Goal: Task Accomplishment & Management: Manage account settings

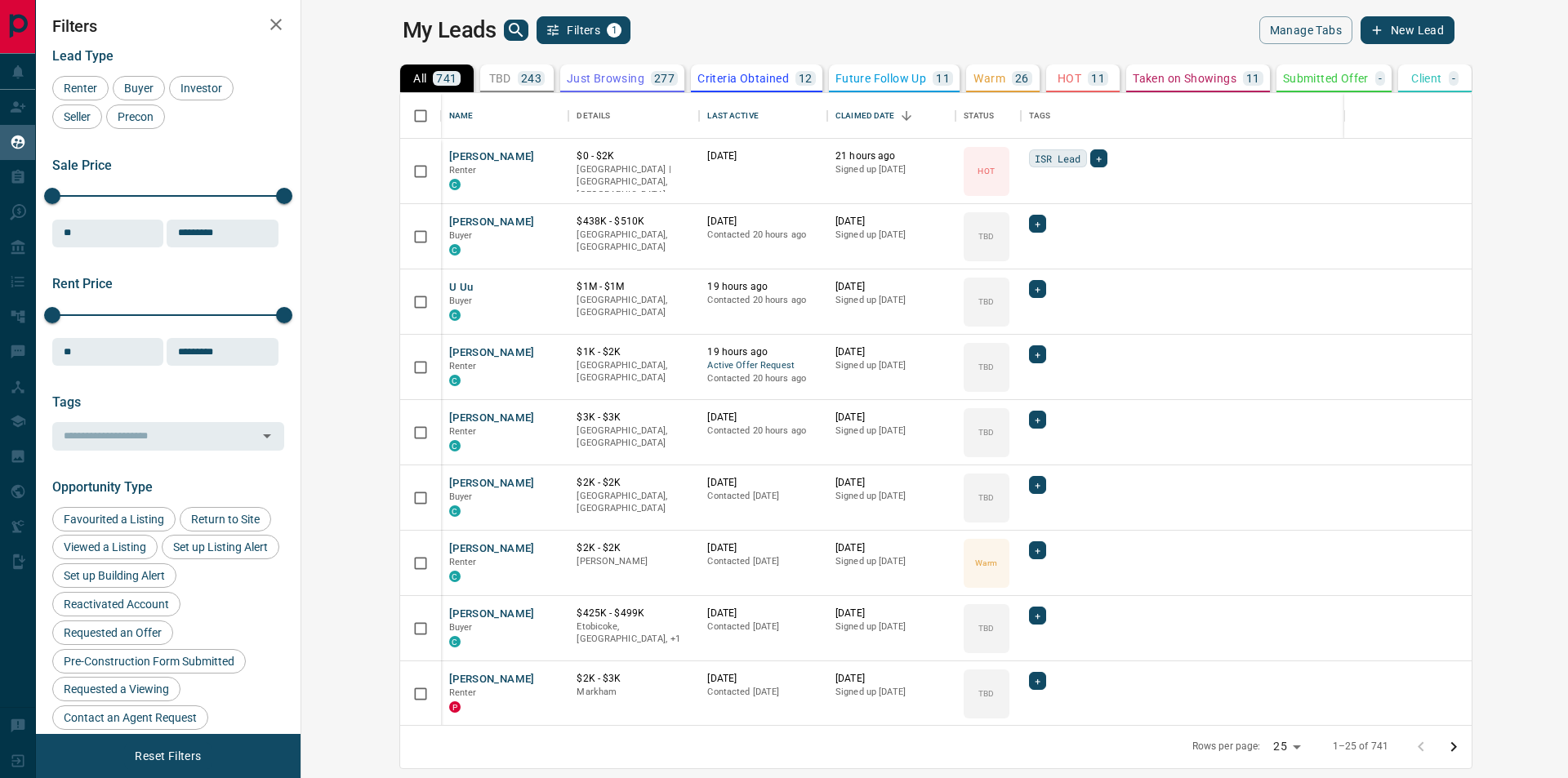
scroll to position [620, 1247]
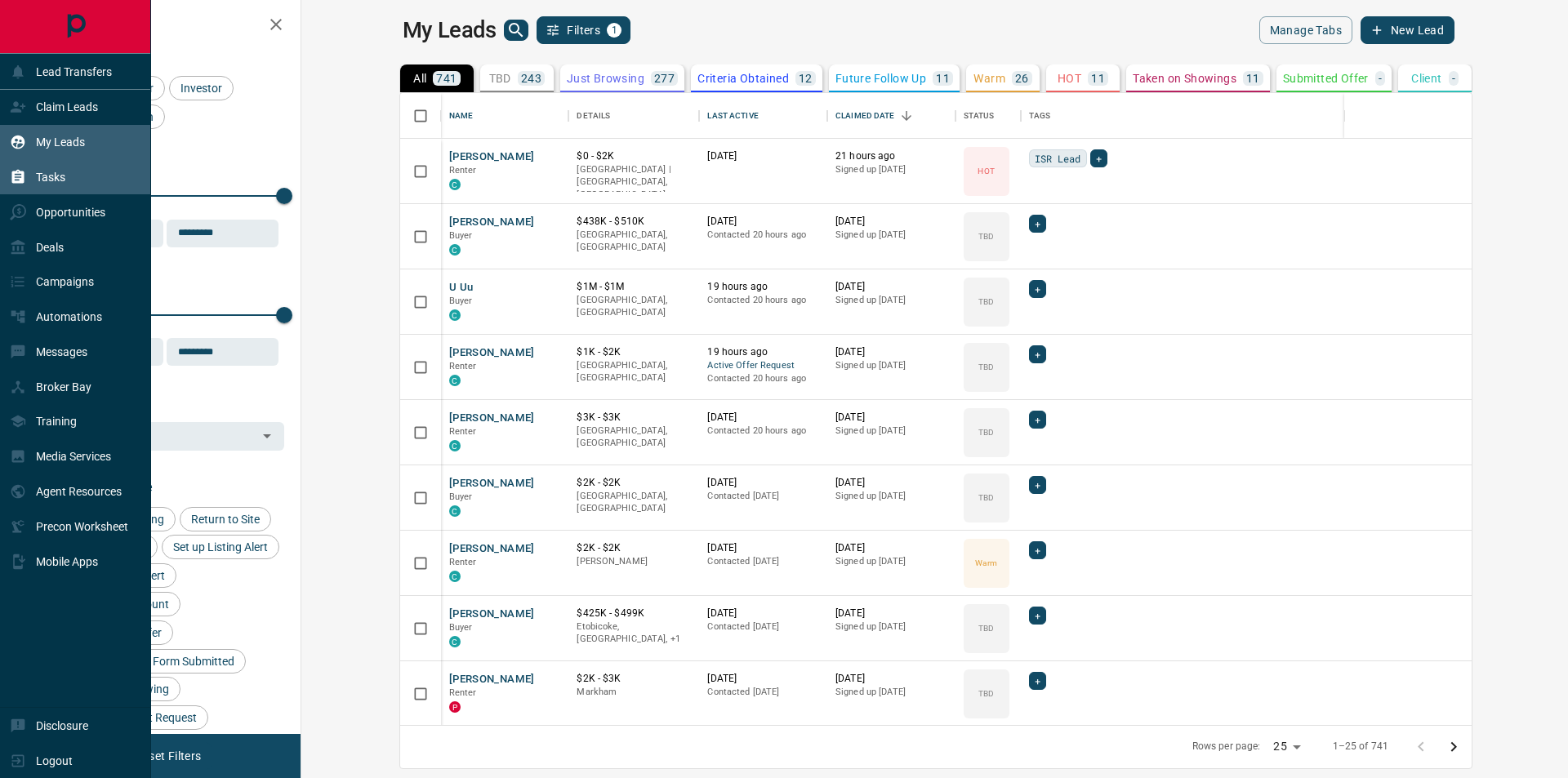
click at [15, 169] on icon at bounding box center [17, 176] width 16 height 16
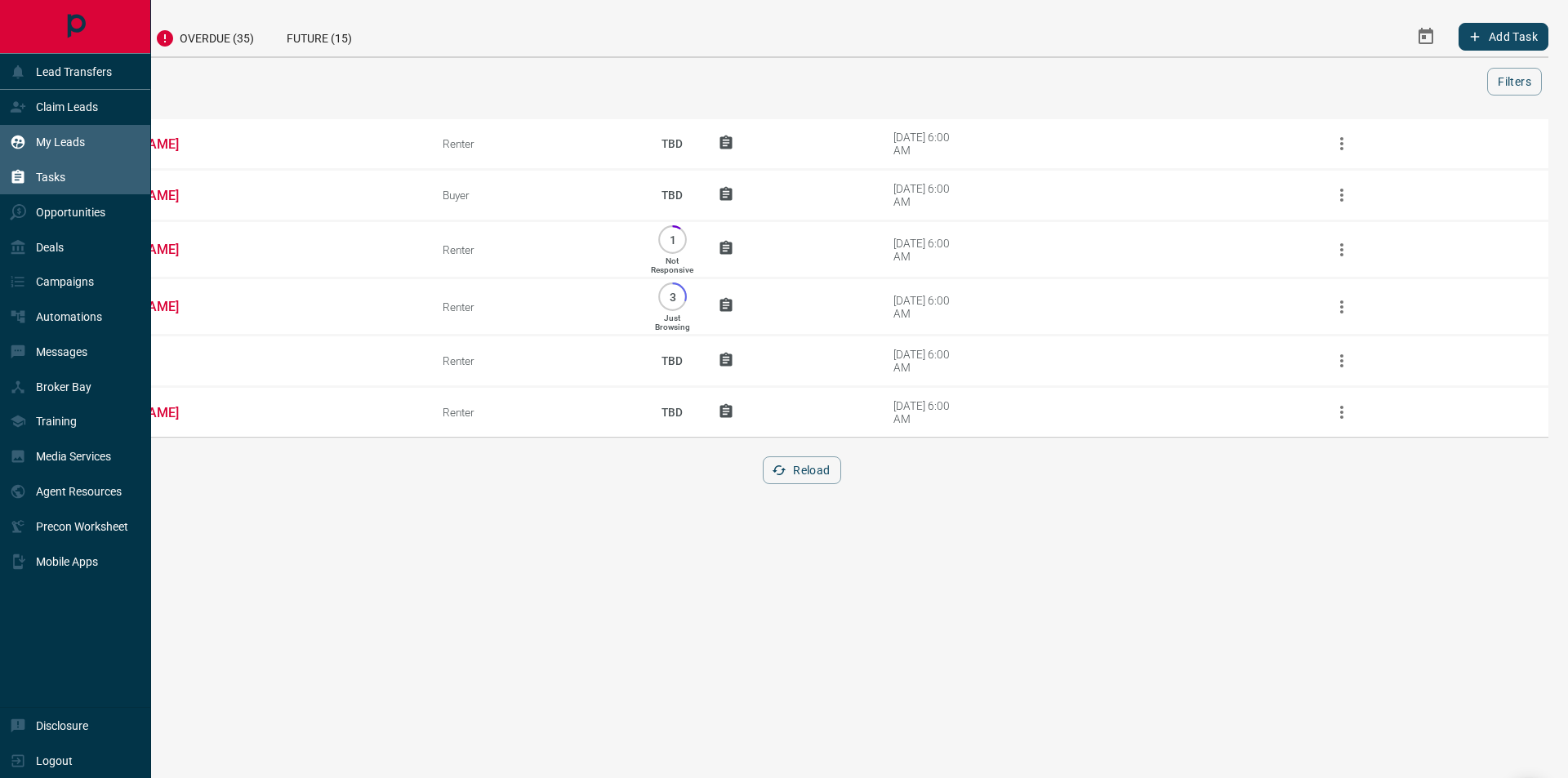
click at [9, 147] on icon at bounding box center [17, 141] width 16 height 16
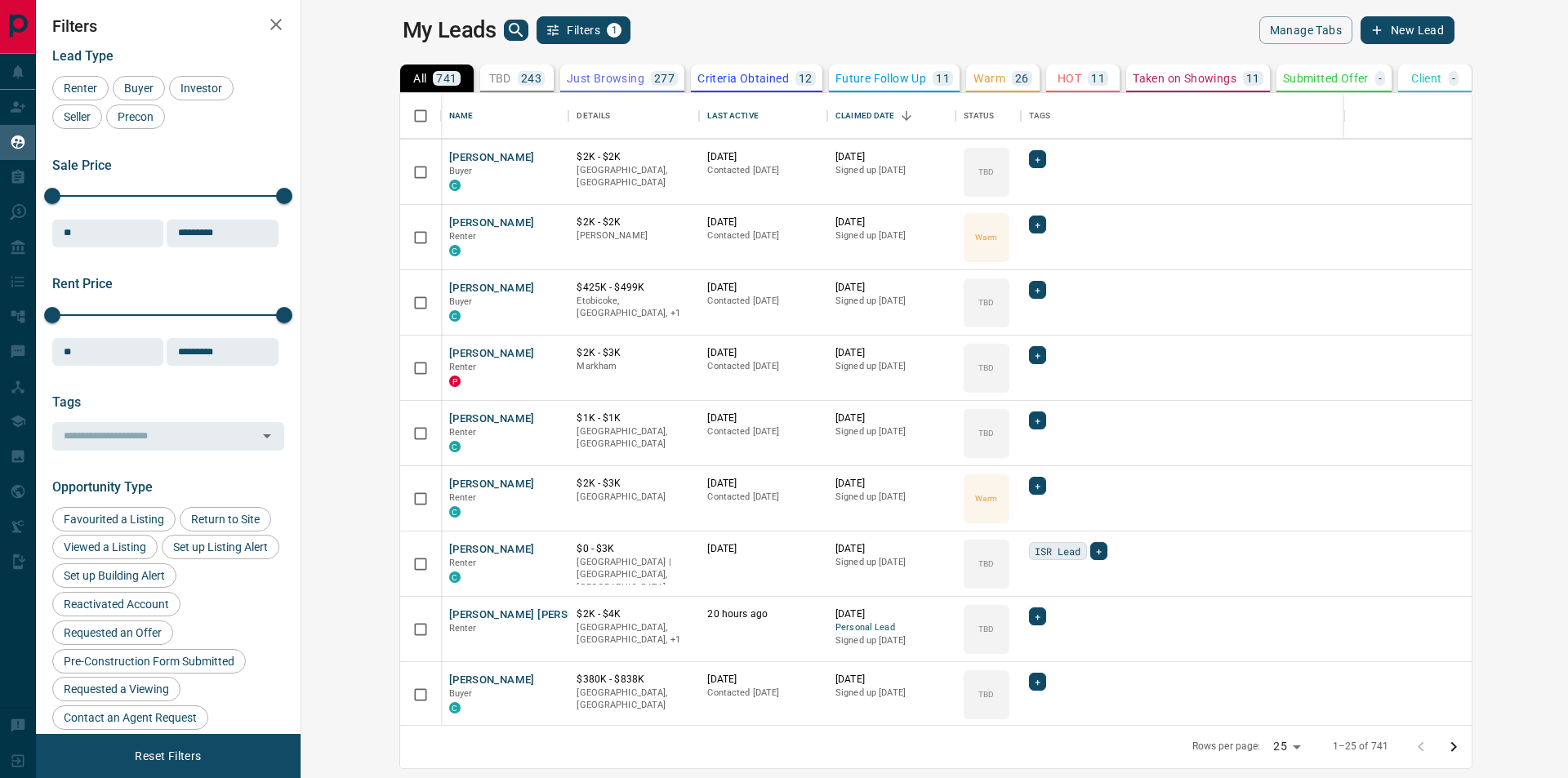
scroll to position [326, 0]
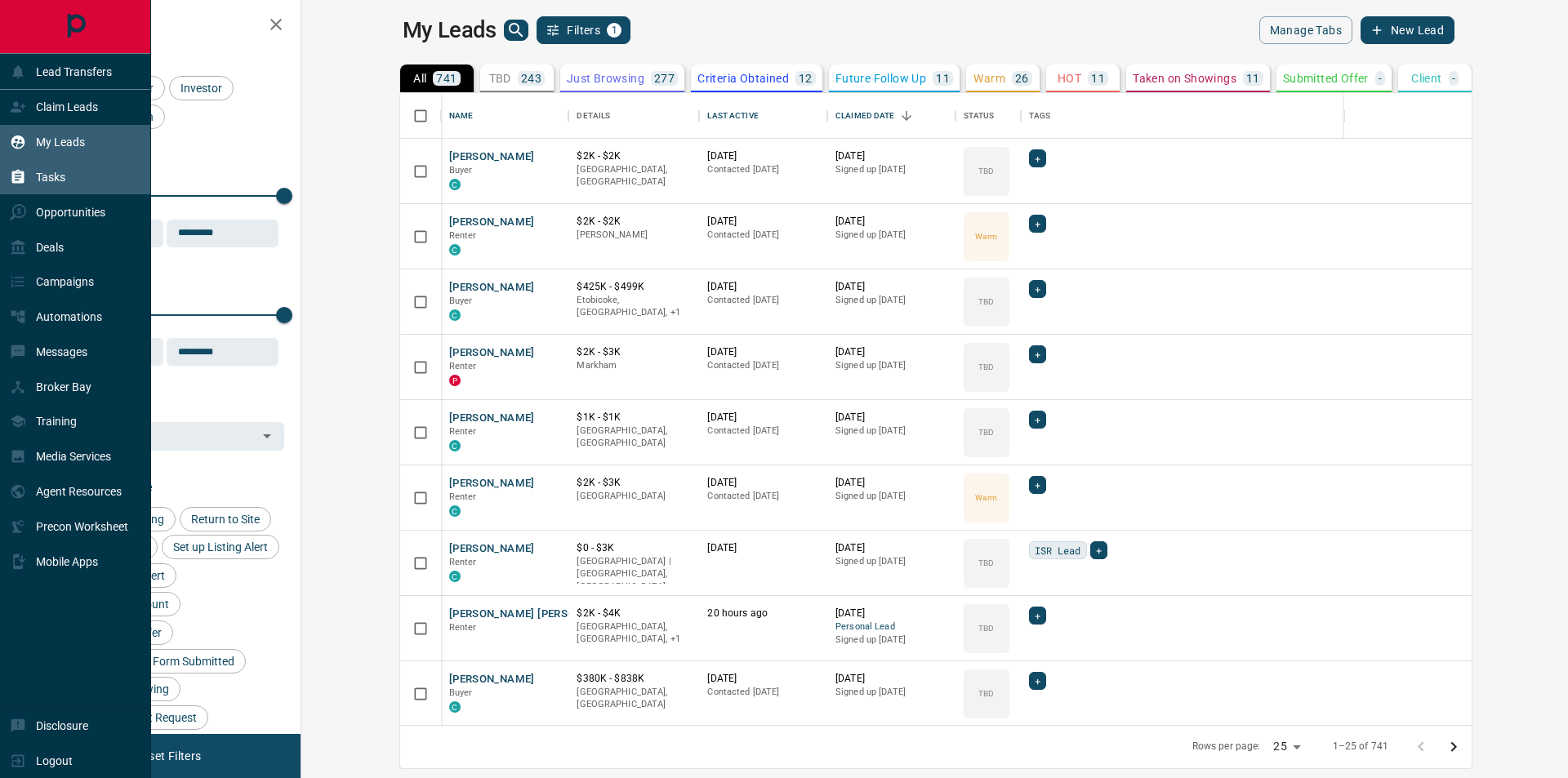
click at [69, 175] on div "Tasks" at bounding box center [75, 177] width 151 height 35
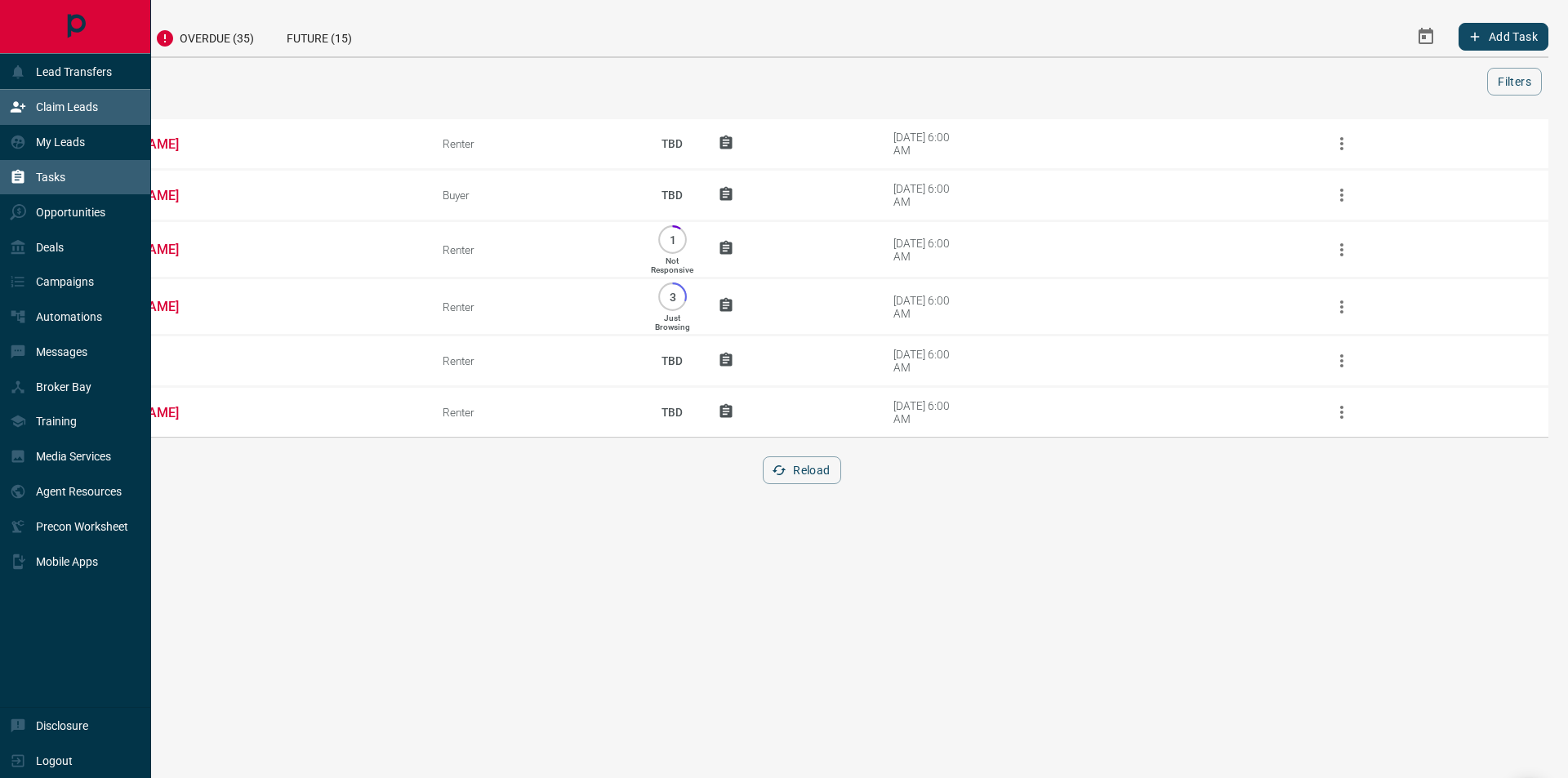
click at [68, 116] on div "Claim Leads" at bounding box center [53, 107] width 88 height 27
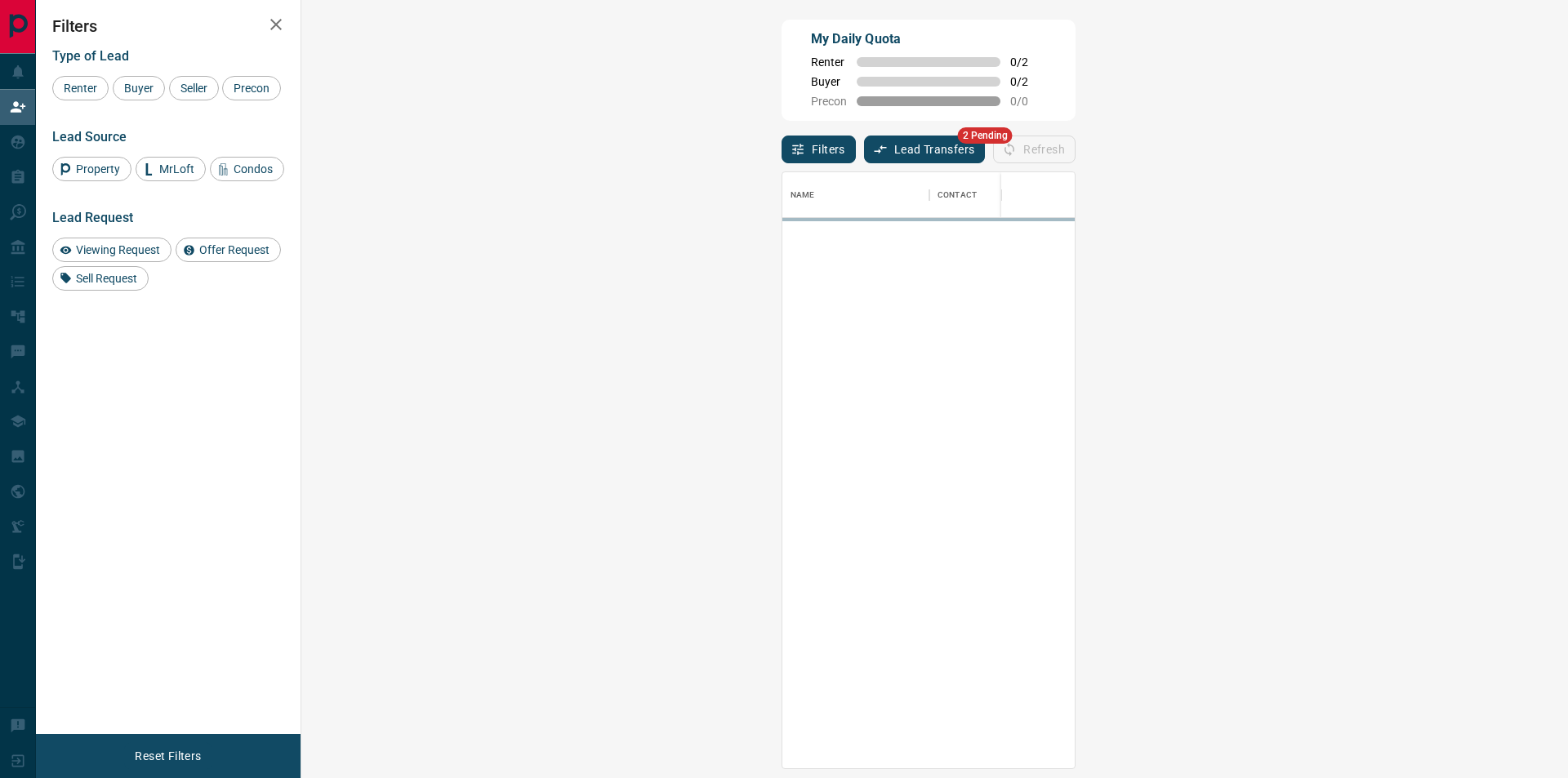
scroll to position [585, 1219]
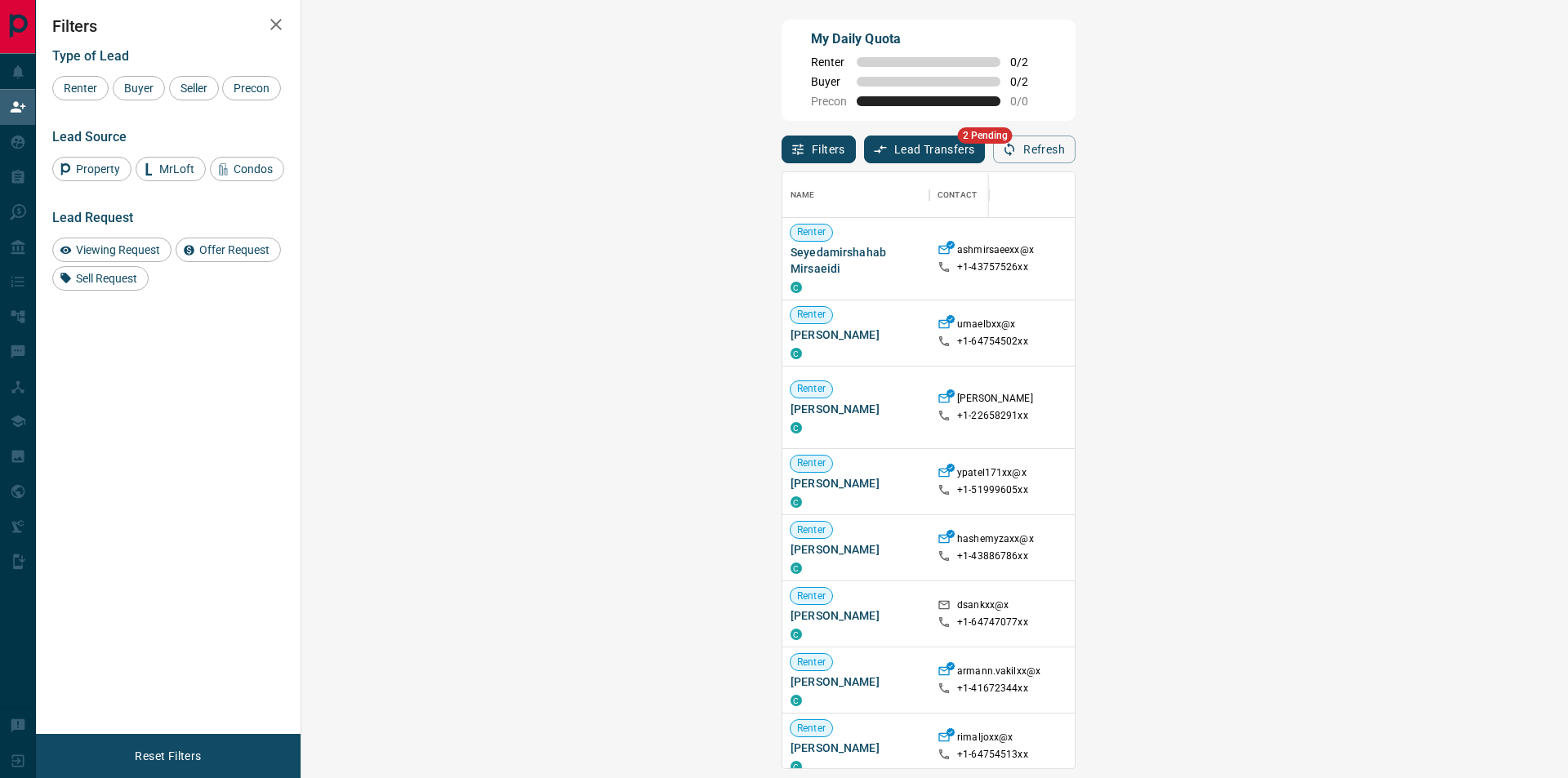
click at [1413, 255] on span "Viewing Request ( 1 )" at bounding box center [1458, 258] width 90 height 11
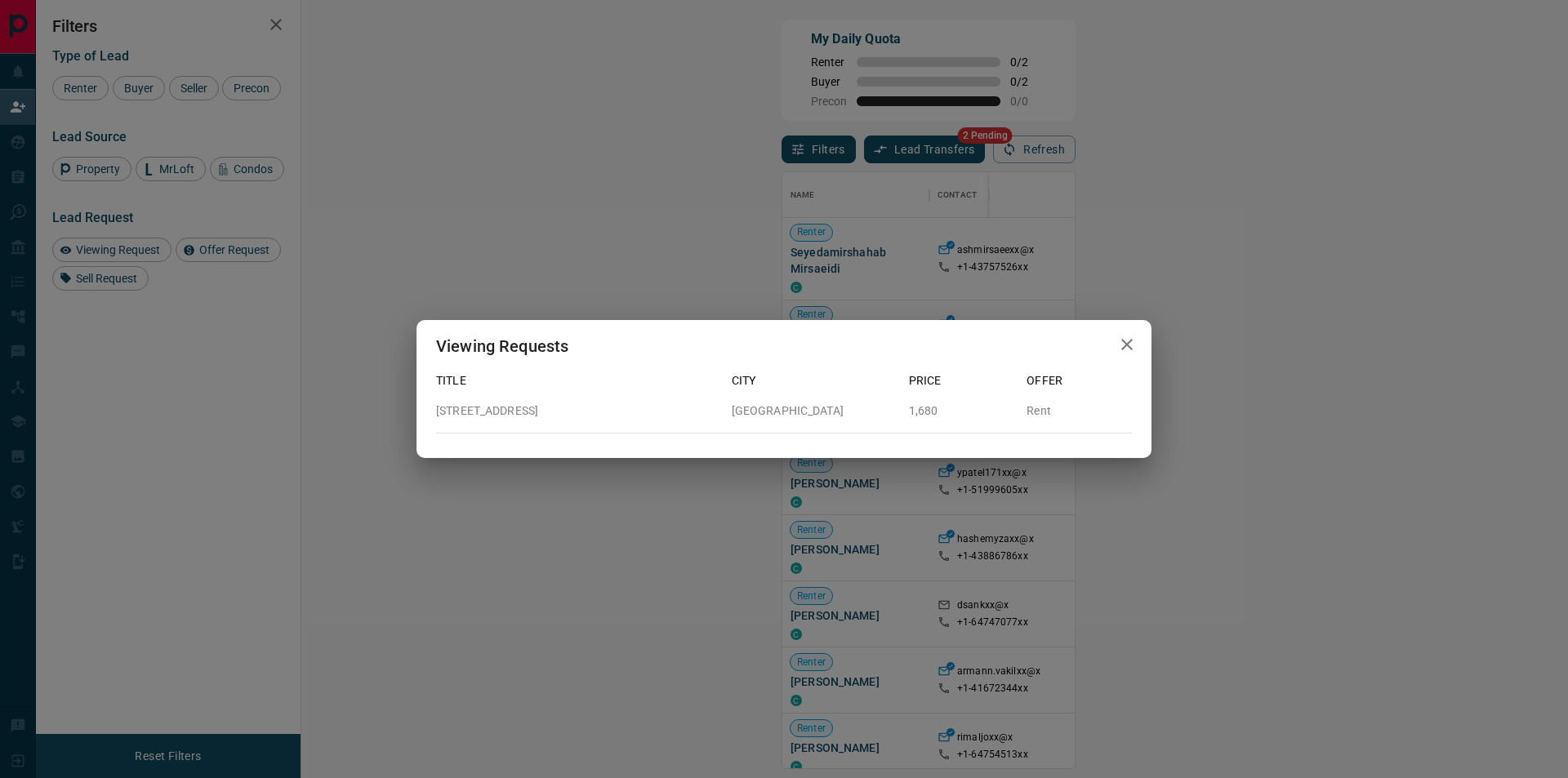
click at [1128, 349] on icon "button" at bounding box center [1126, 344] width 20 height 20
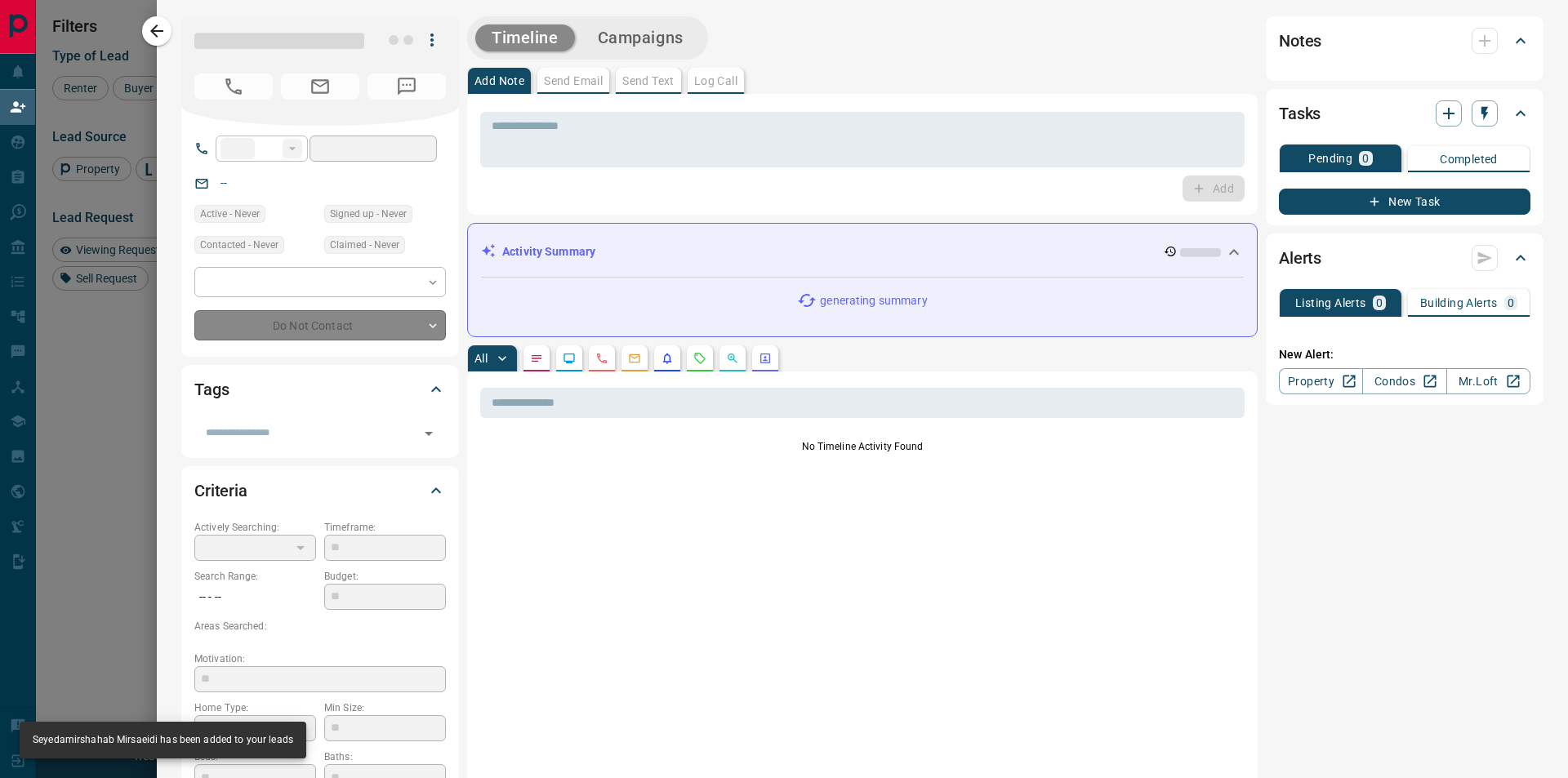
type input "**"
type input "**********"
type input "**"
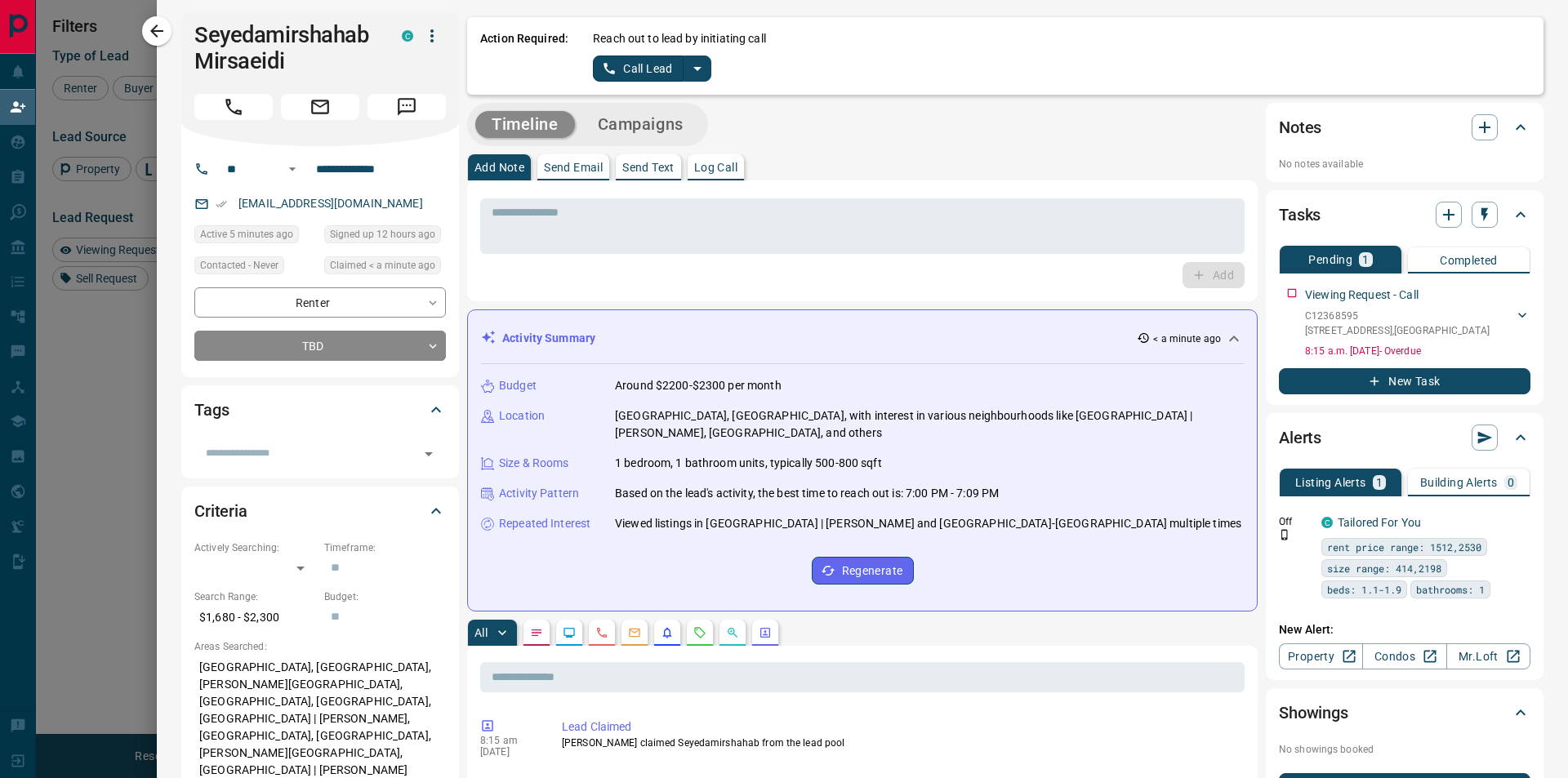
scroll to position [0, 0]
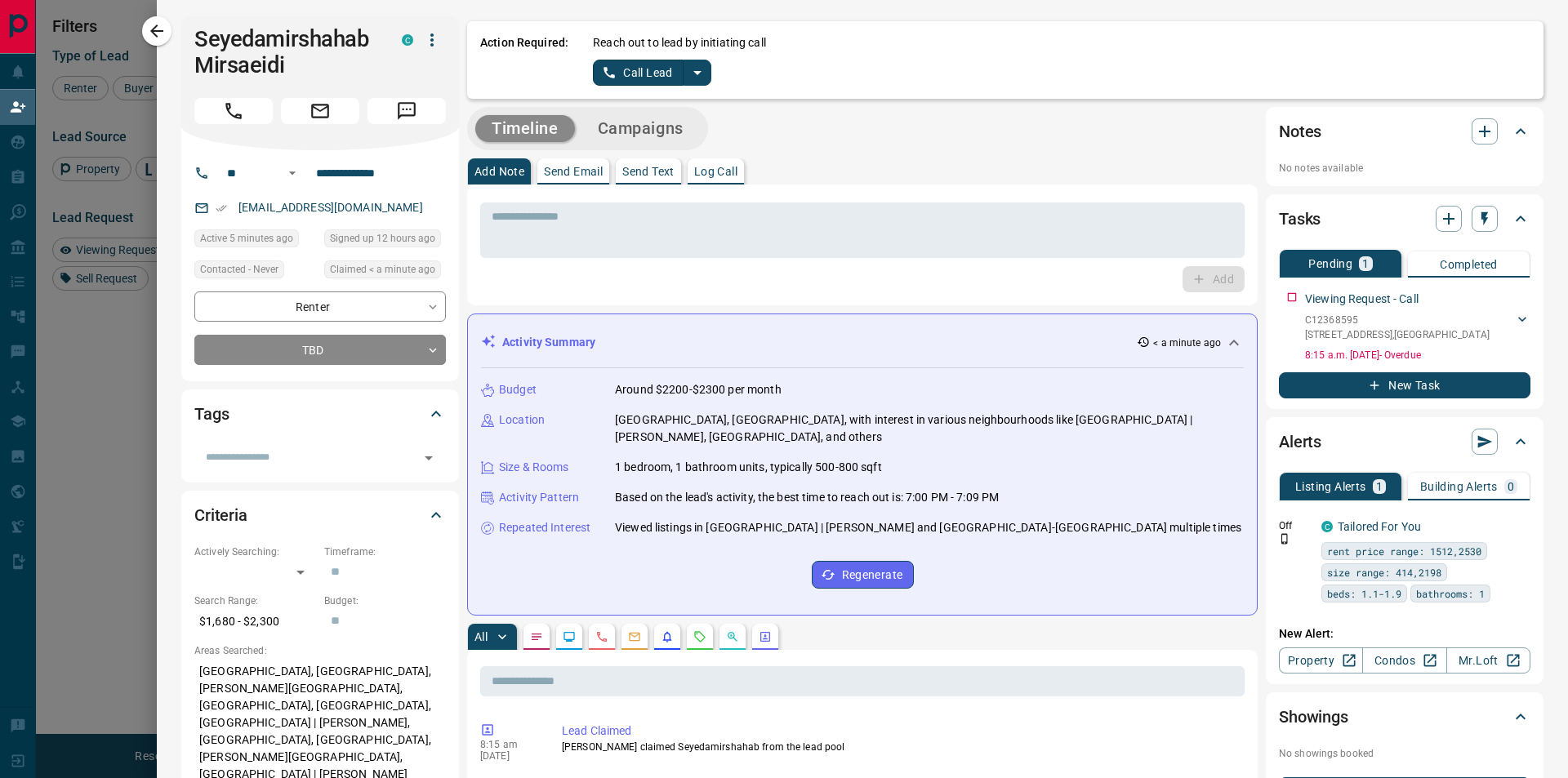
click at [706, 68] on icon "split button" at bounding box center [697, 72] width 20 height 20
click at [648, 124] on li "Log Manual Call" at bounding box center [652, 128] width 99 height 25
click at [670, 71] on button "Log Manual Call" at bounding box center [647, 73] width 108 height 27
click at [646, 74] on button "No" at bounding box center [638, 73] width 28 height 26
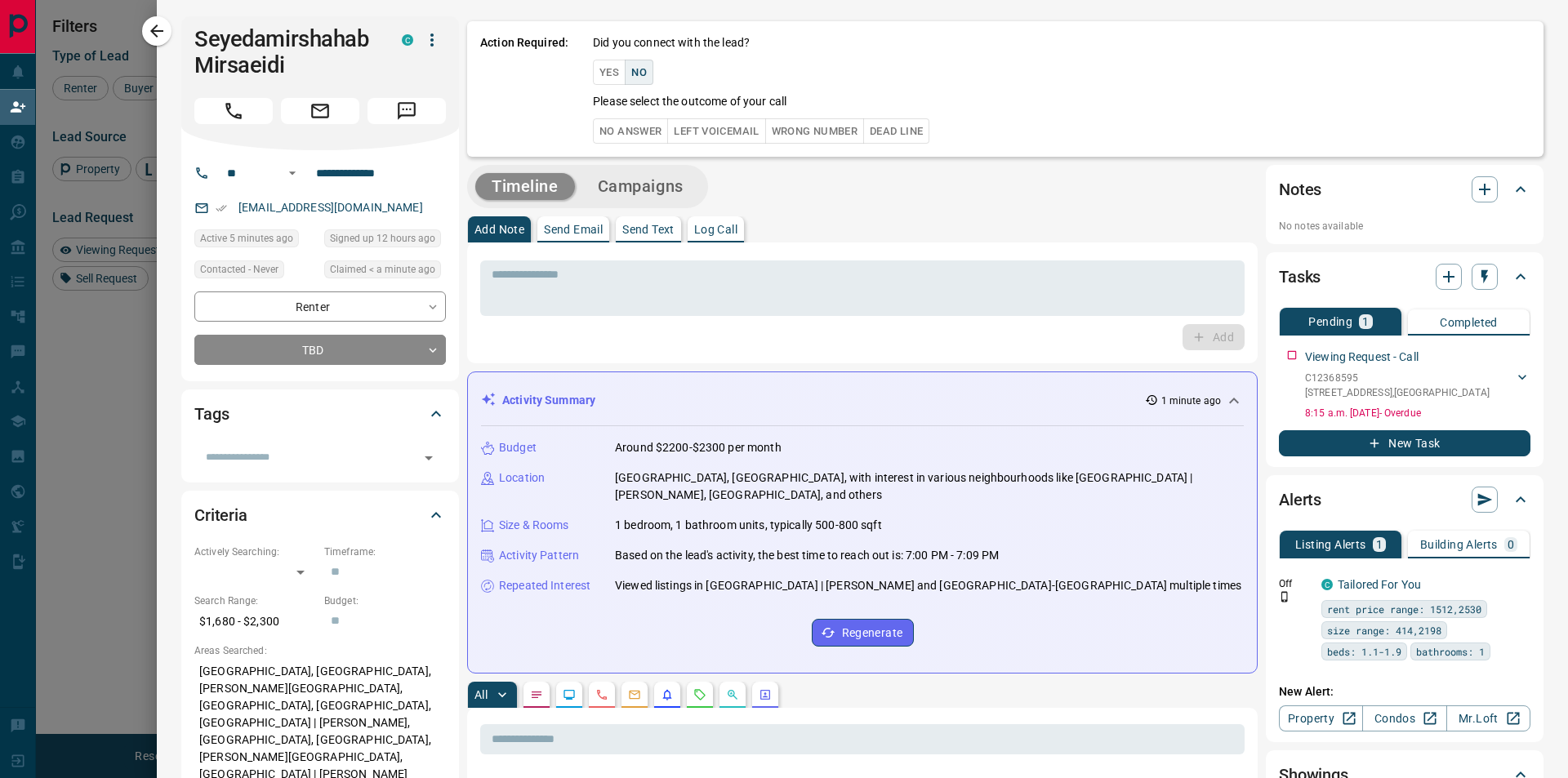
click at [644, 72] on button "No" at bounding box center [638, 73] width 28 height 26
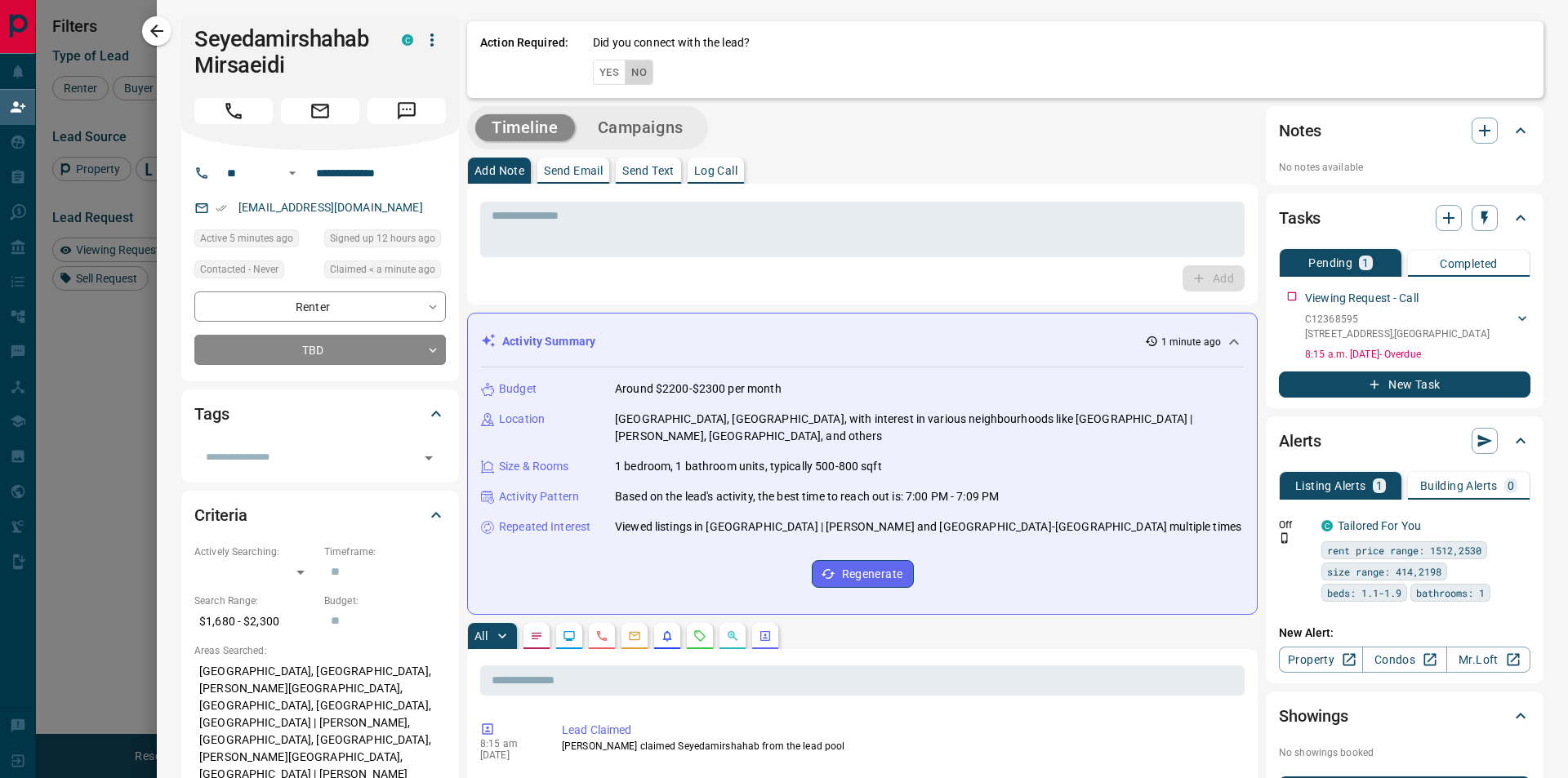
click at [641, 75] on button "No" at bounding box center [638, 73] width 28 height 26
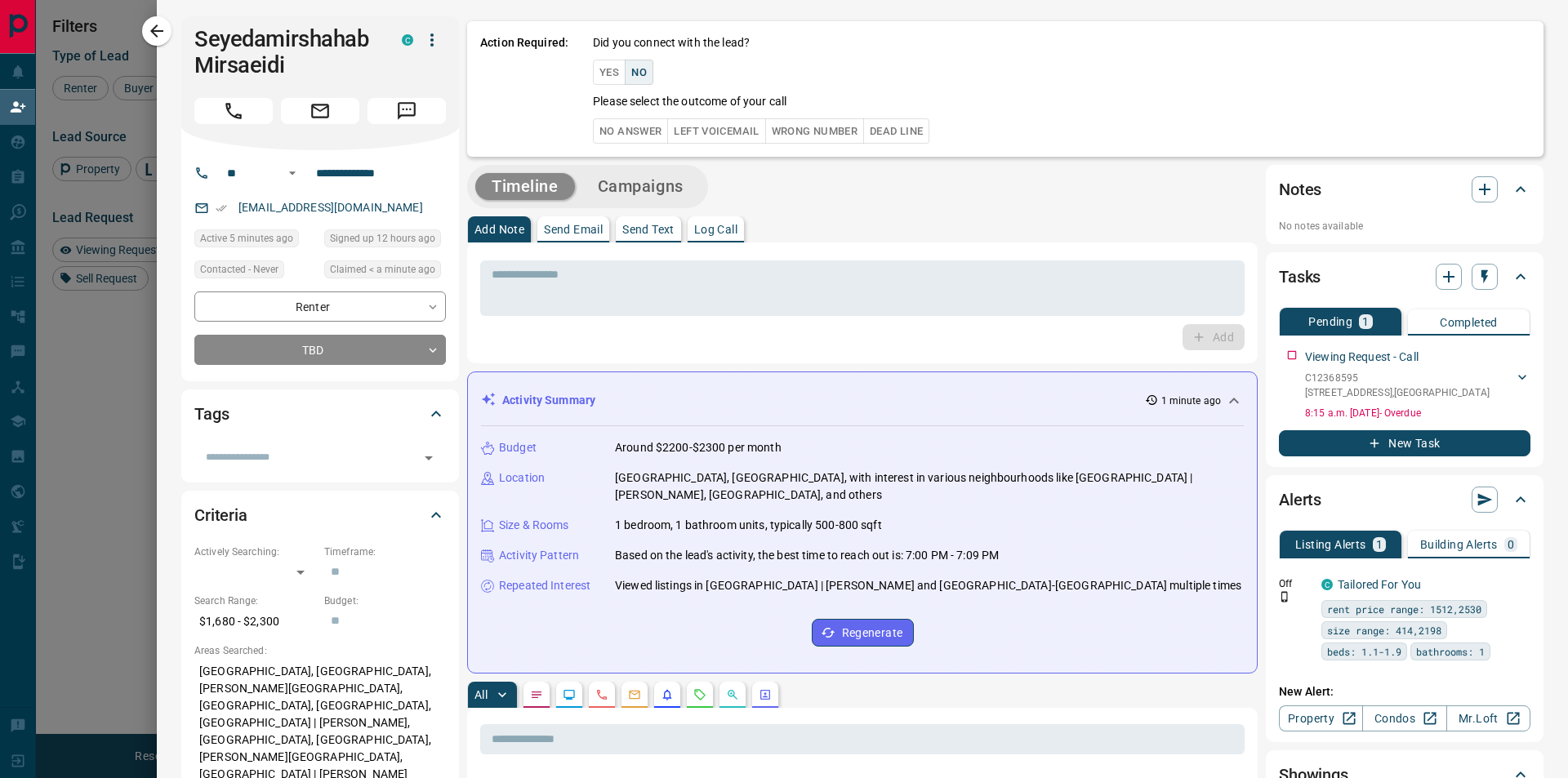
click at [641, 128] on button "No Answer" at bounding box center [630, 131] width 75 height 26
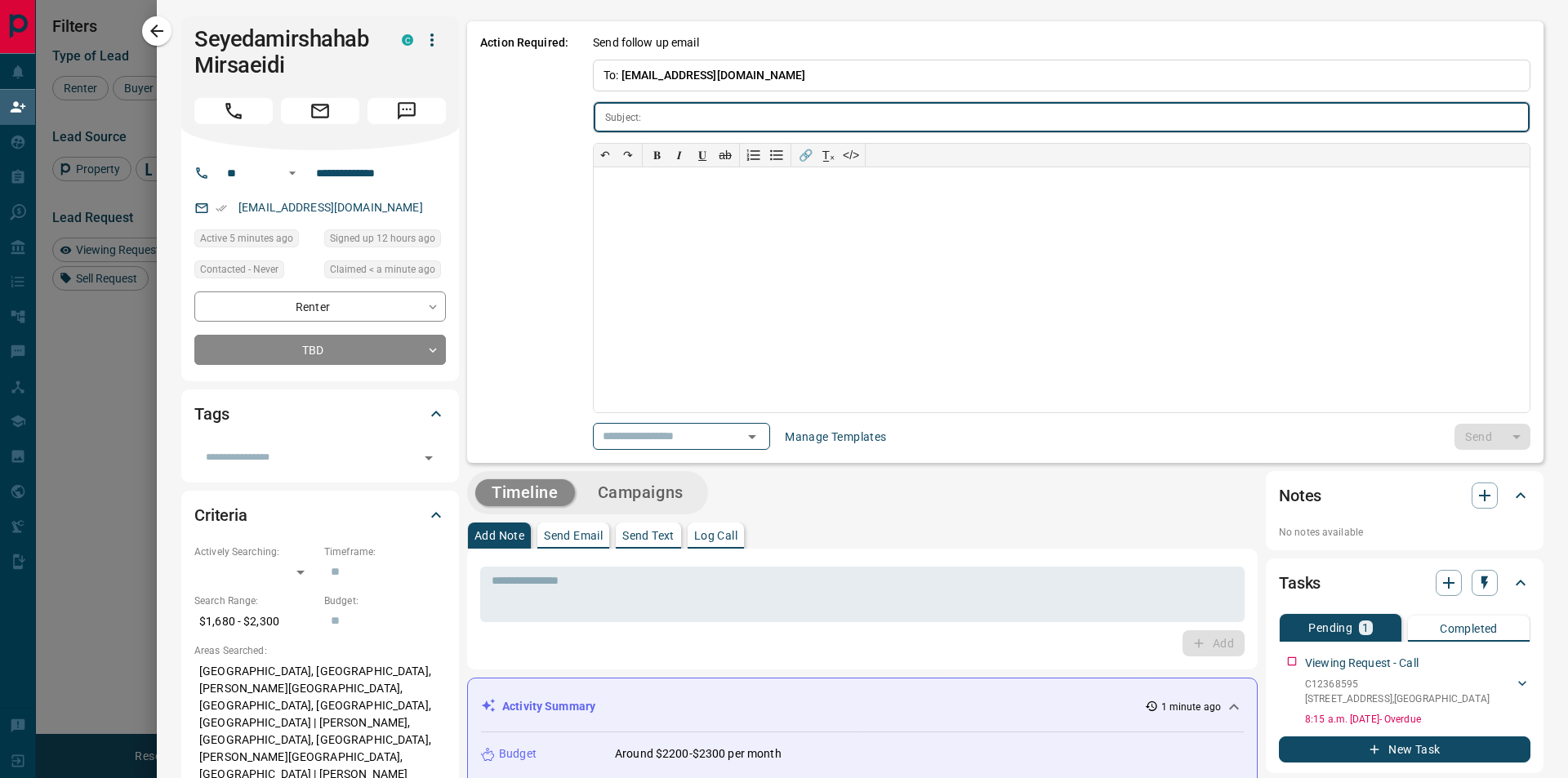
type input "**********"
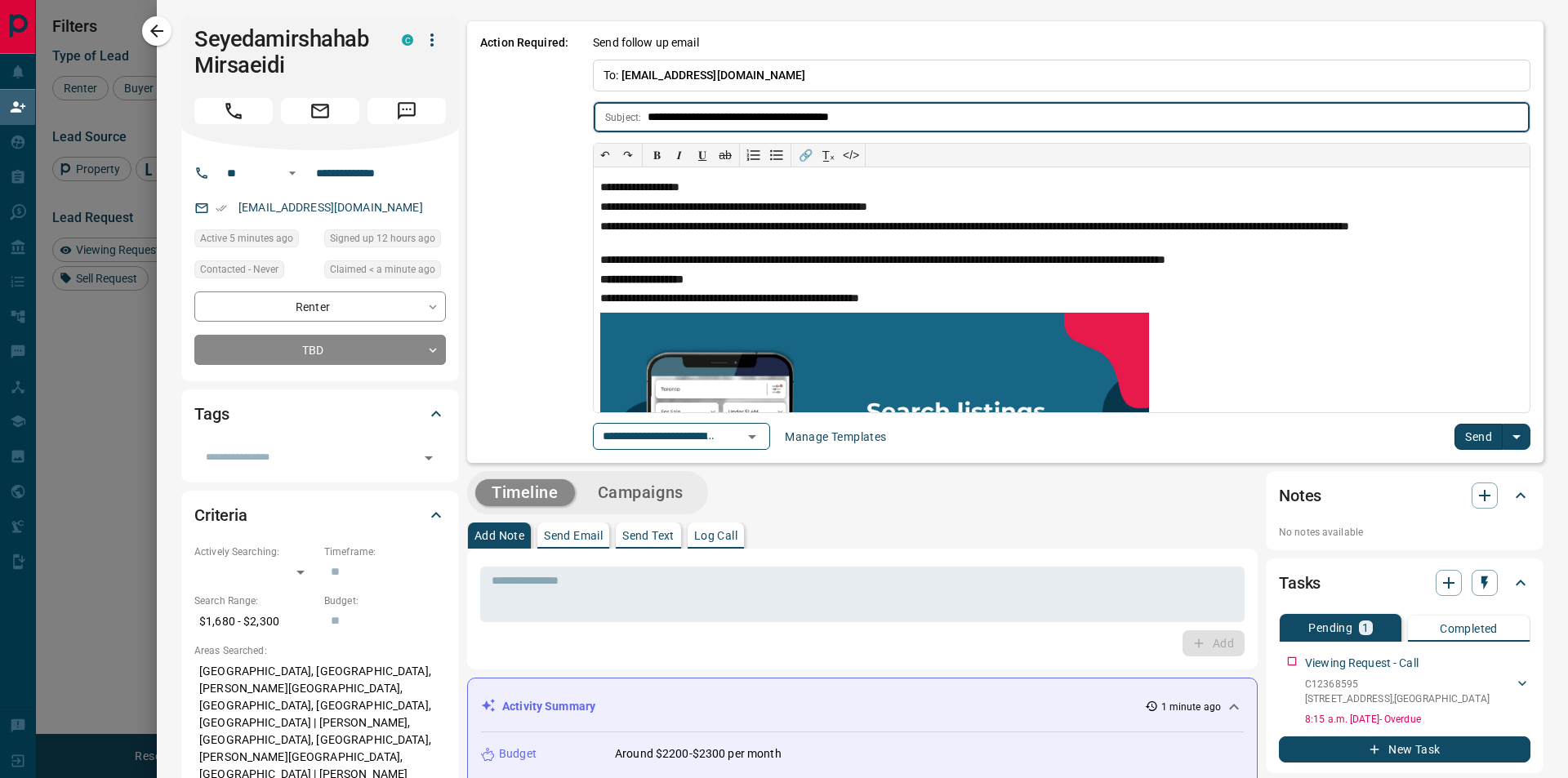
click at [1480, 435] on button "Send" at bounding box center [1478, 437] width 48 height 27
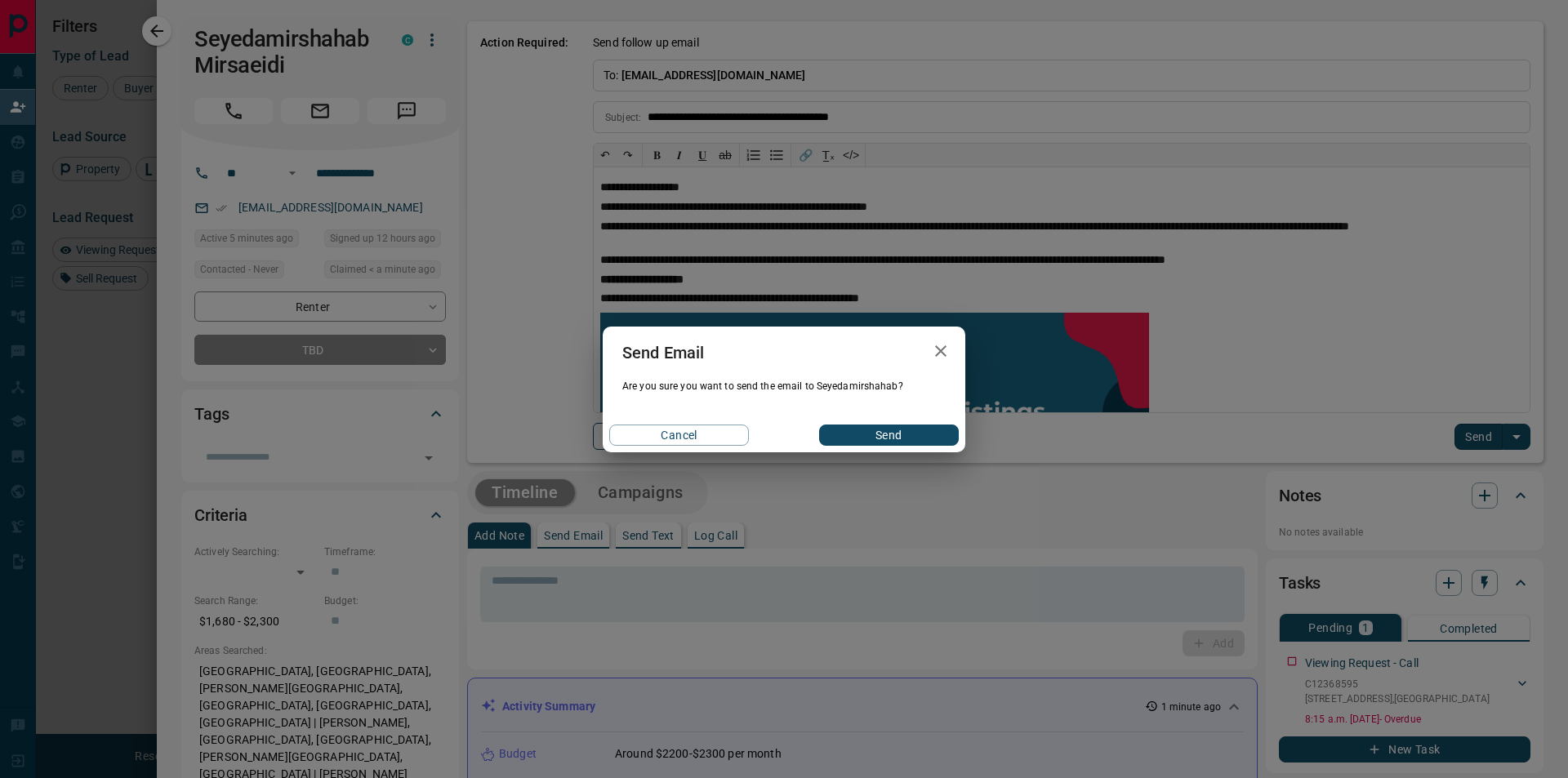
click at [919, 442] on button "Send" at bounding box center [888, 435] width 140 height 21
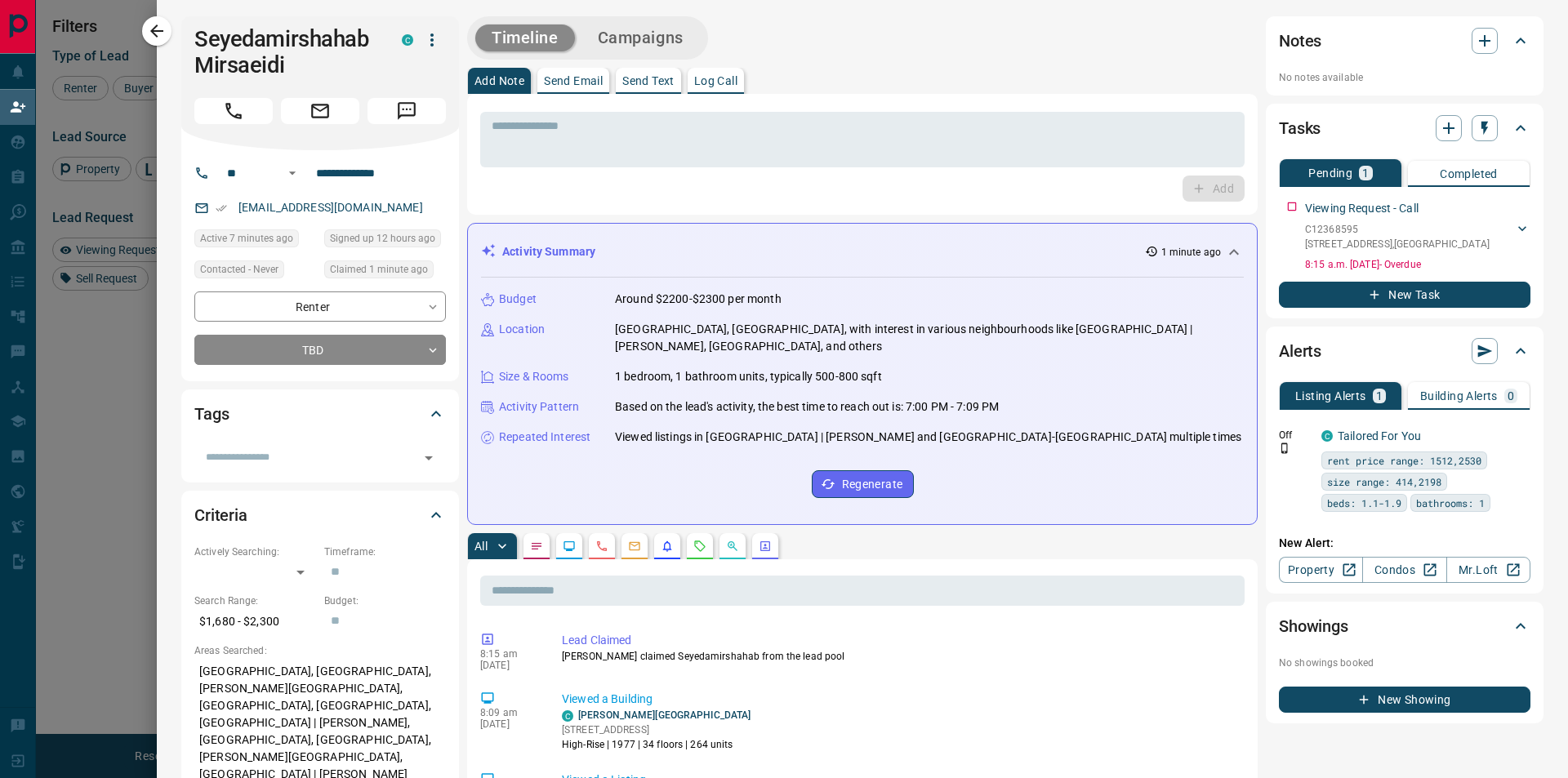
scroll to position [585, 1219]
drag, startPoint x: 617, startPoint y: 300, endPoint x: 746, endPoint y: 319, distance: 130.4
click at [737, 307] on p "Around $2200-$2300 per month" at bounding box center [698, 299] width 167 height 17
click at [748, 327] on p "[GEOGRAPHIC_DATA], [GEOGRAPHIC_DATA], with interest in various neighbourhoods l…" at bounding box center [929, 338] width 629 height 34
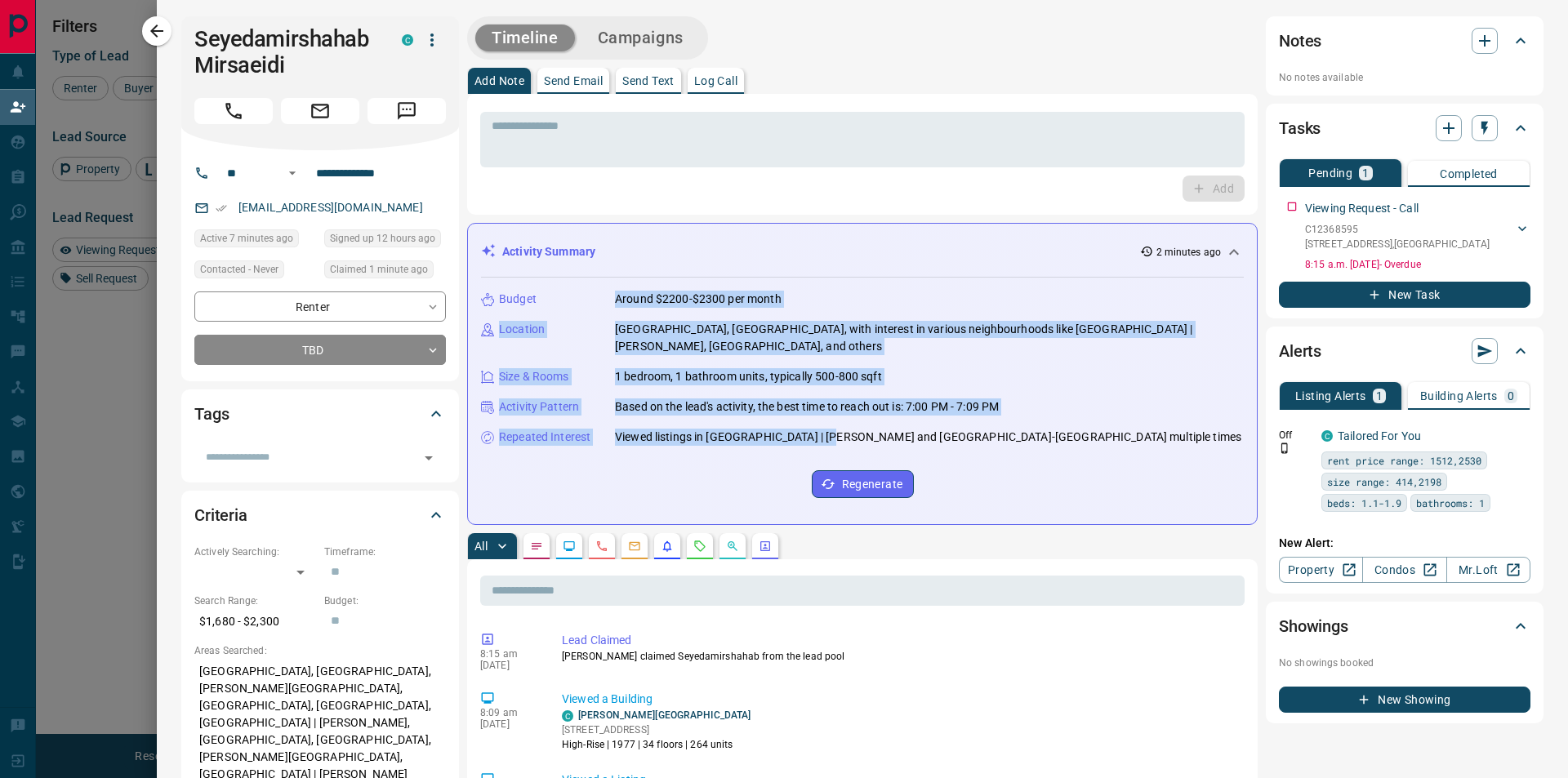
drag, startPoint x: 615, startPoint y: 296, endPoint x: 825, endPoint y: 428, distance: 248.0
click at [825, 429] on div "Budget Around $2200-$2300 per month Location [GEOGRAPHIC_DATA], [GEOGRAPHIC_DAT…" at bounding box center [862, 394] width 763 height 234
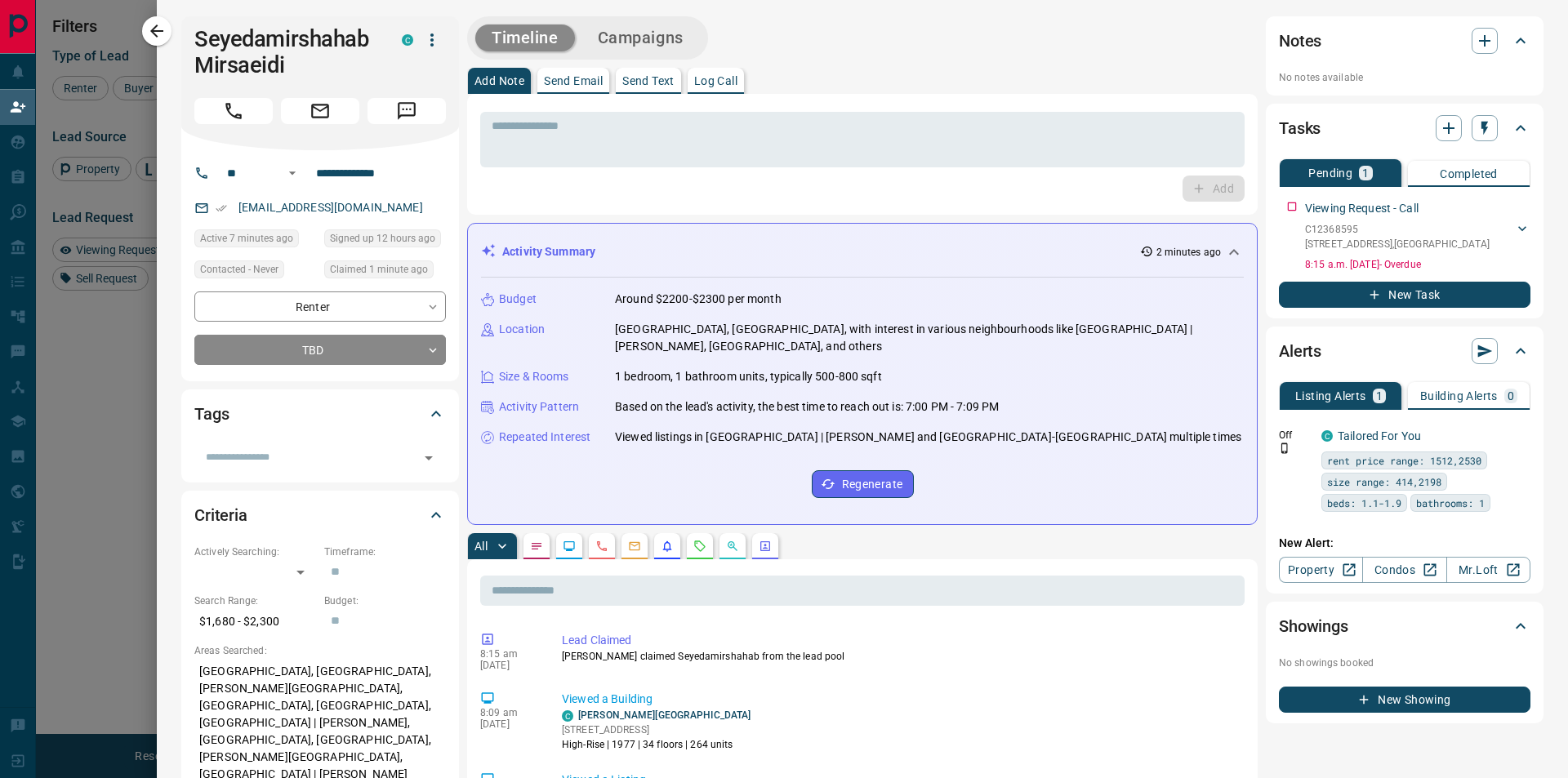
click at [879, 432] on p "Viewed listings in [GEOGRAPHIC_DATA] | [PERSON_NAME] and [GEOGRAPHIC_DATA]-[GEO…" at bounding box center [927, 437] width 626 height 17
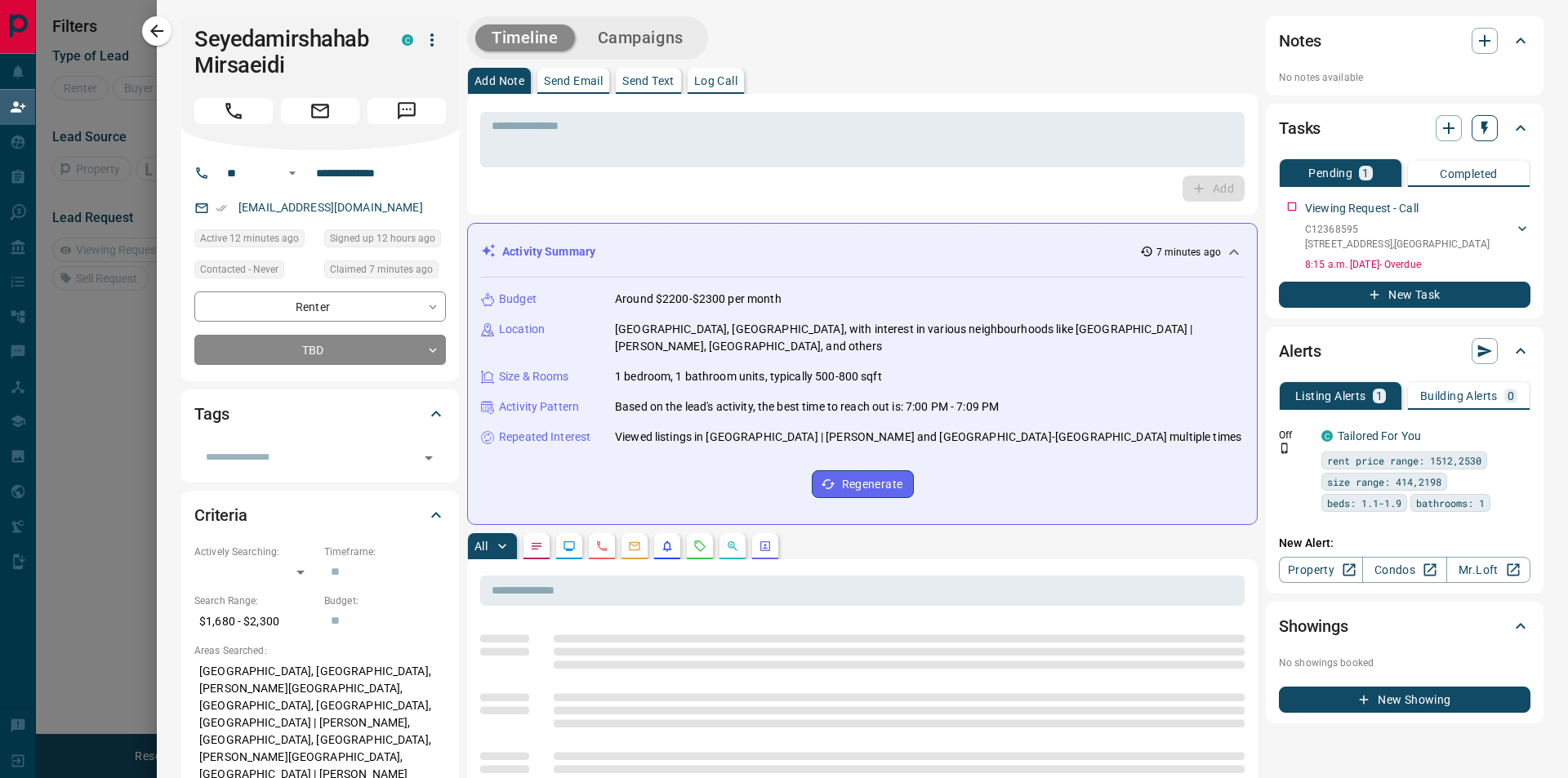
click at [1479, 133] on icon "button" at bounding box center [1484, 128] width 16 height 16
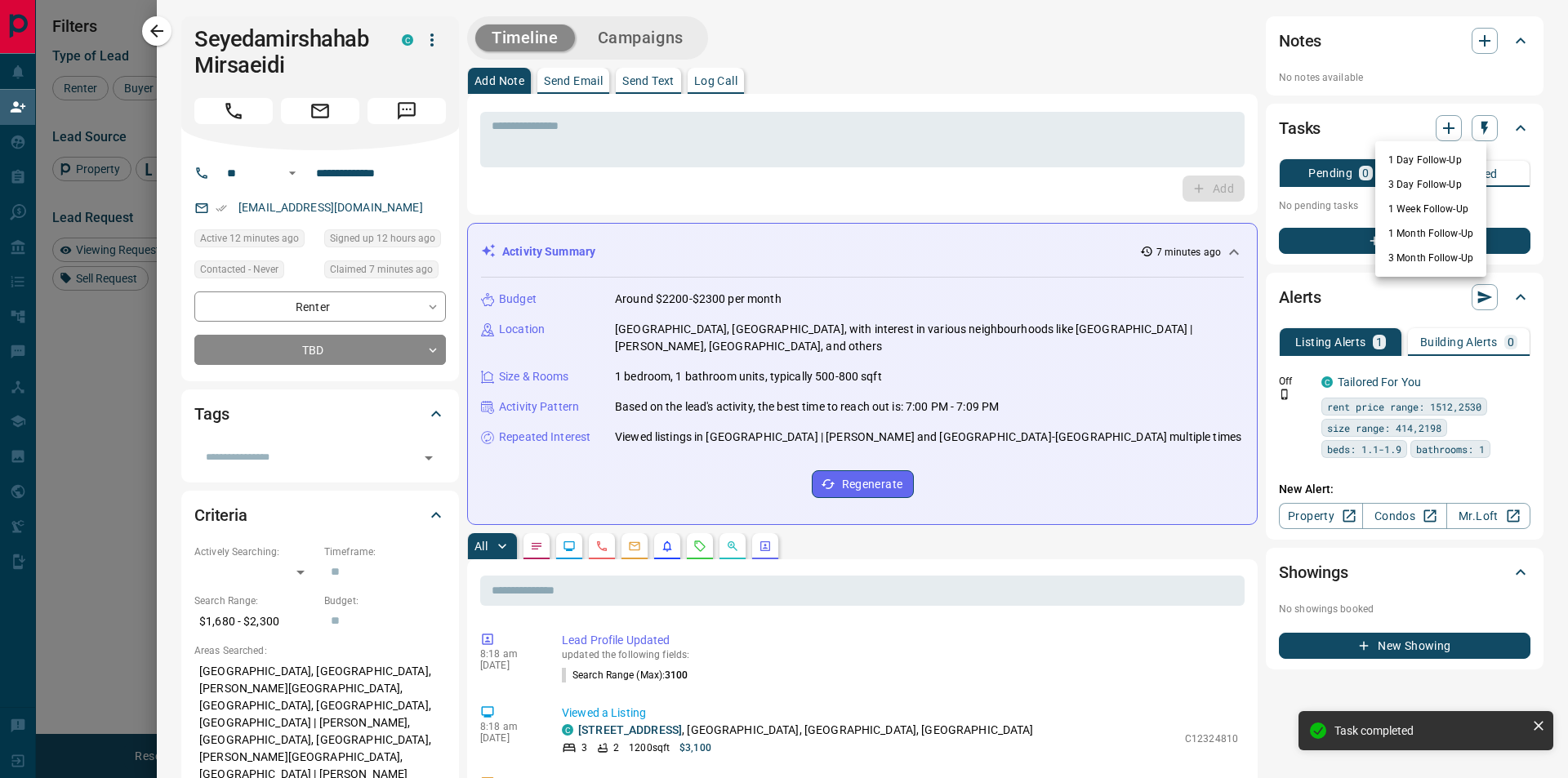
click at [1442, 157] on li "1 Day Follow-Up" at bounding box center [1431, 160] width 111 height 25
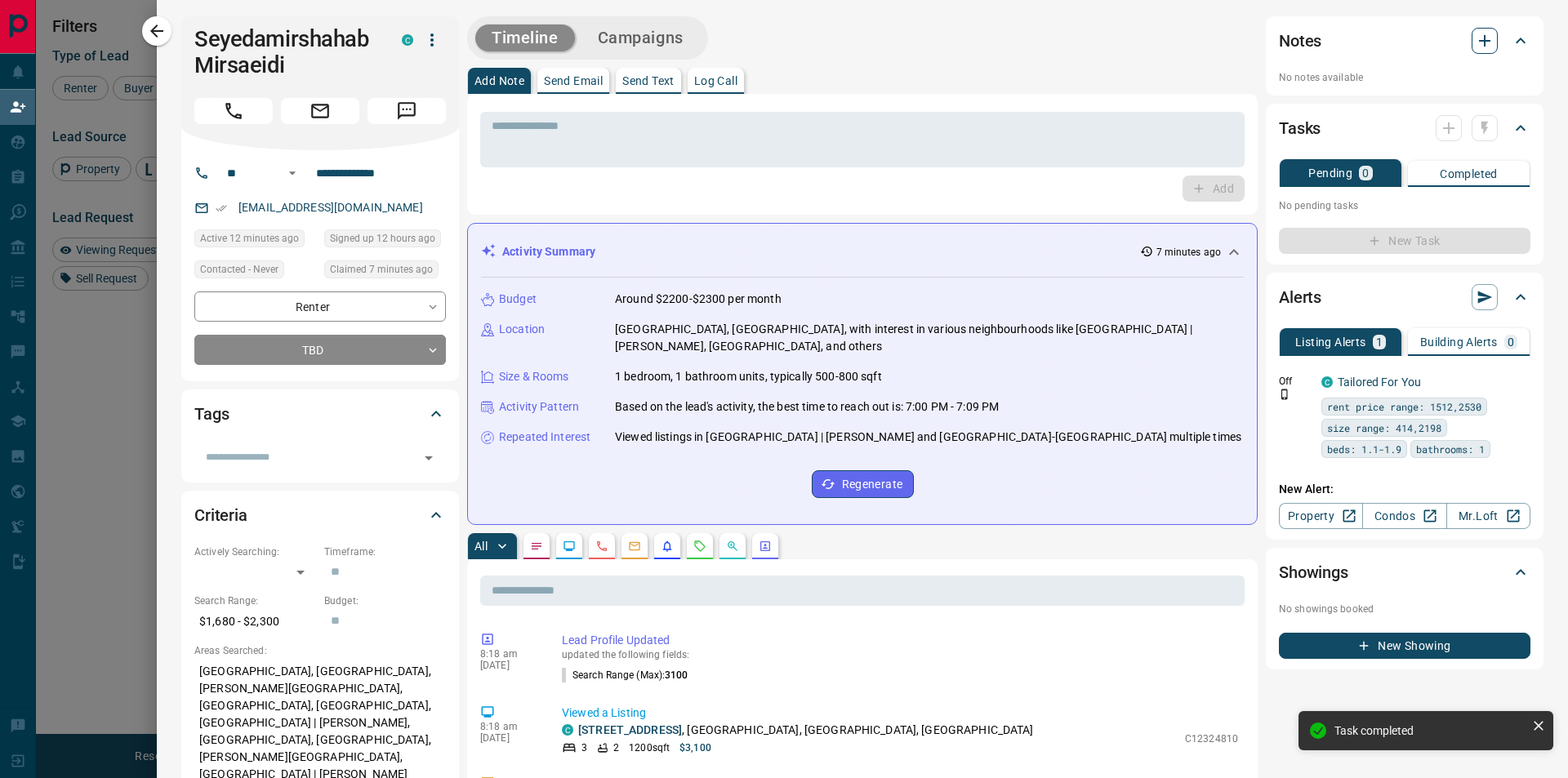
click at [1479, 42] on icon "button" at bounding box center [1484, 40] width 11 height 11
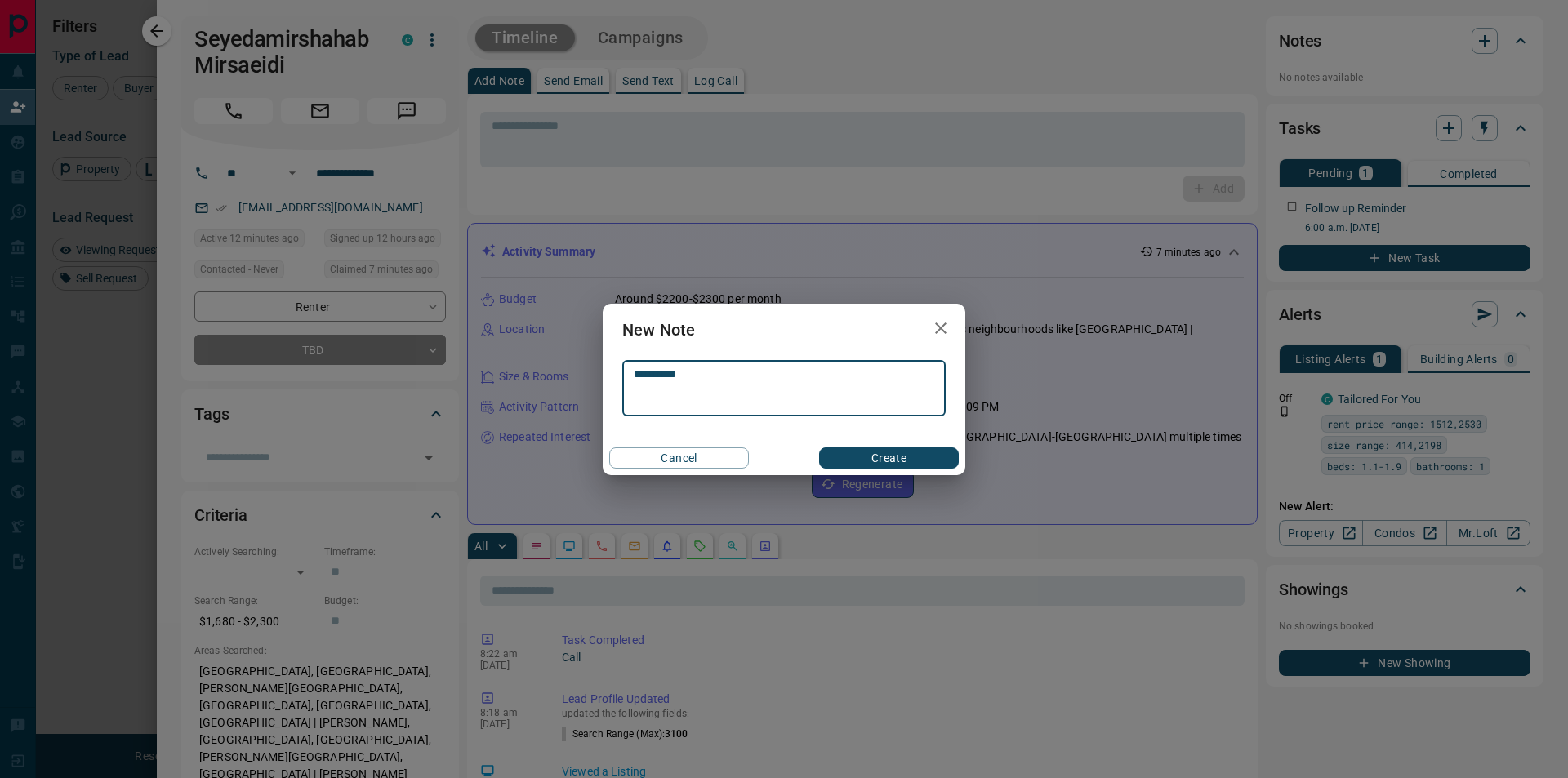
type textarea "**********"
click at [938, 458] on button "Create" at bounding box center [888, 458] width 140 height 21
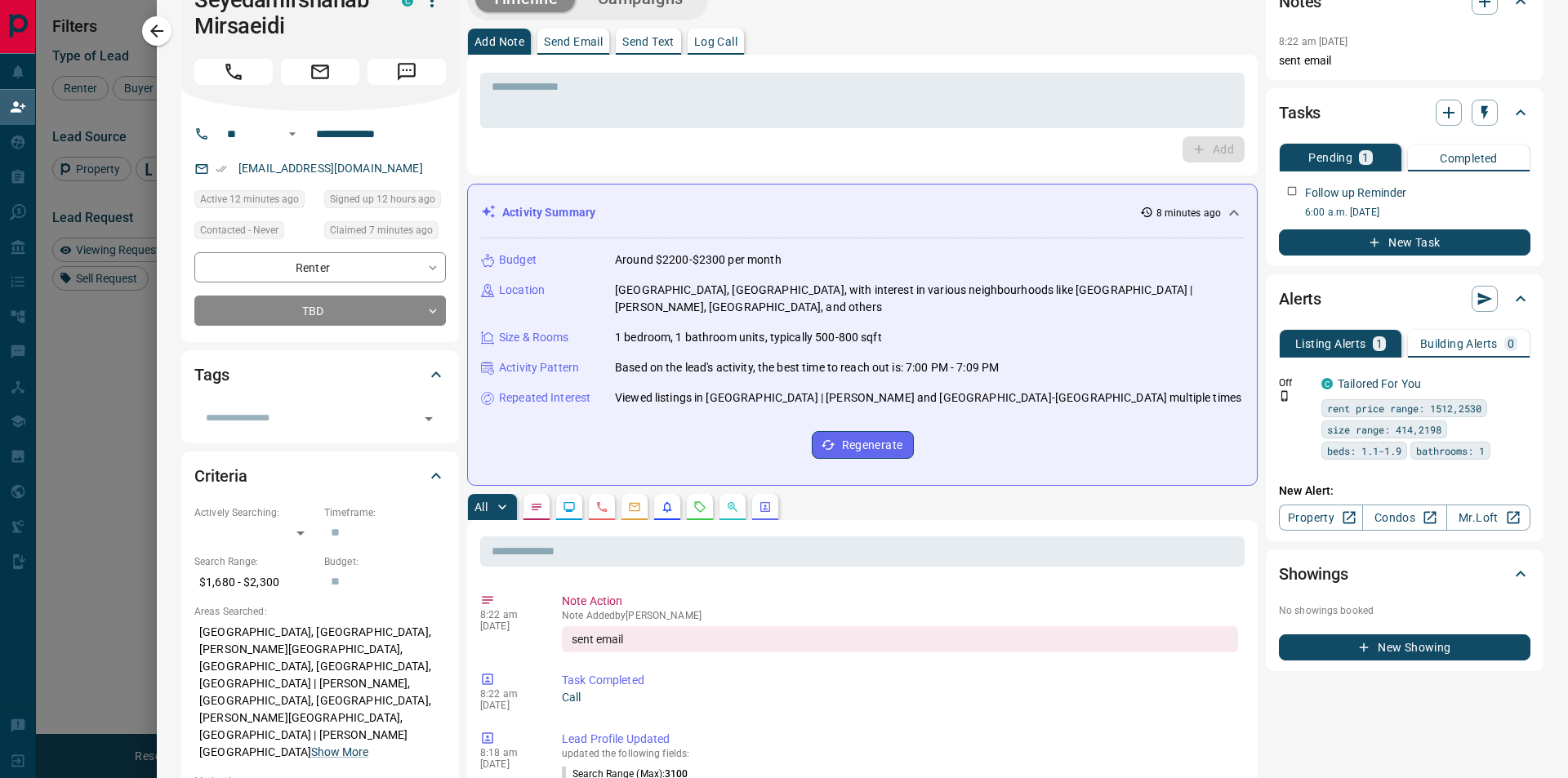
scroll to position [0, 0]
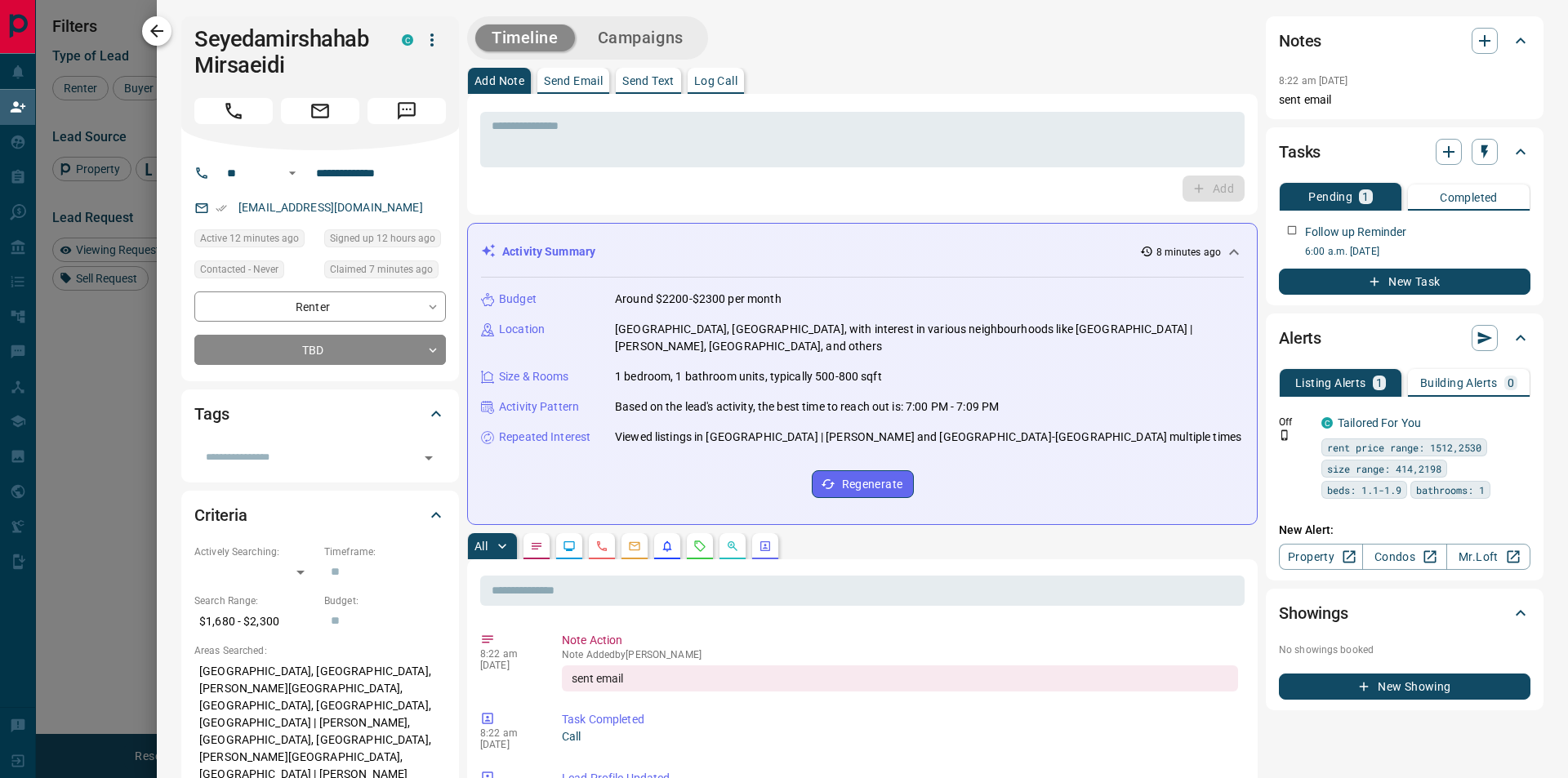
click at [169, 31] on button "button" at bounding box center [157, 31] width 29 height 29
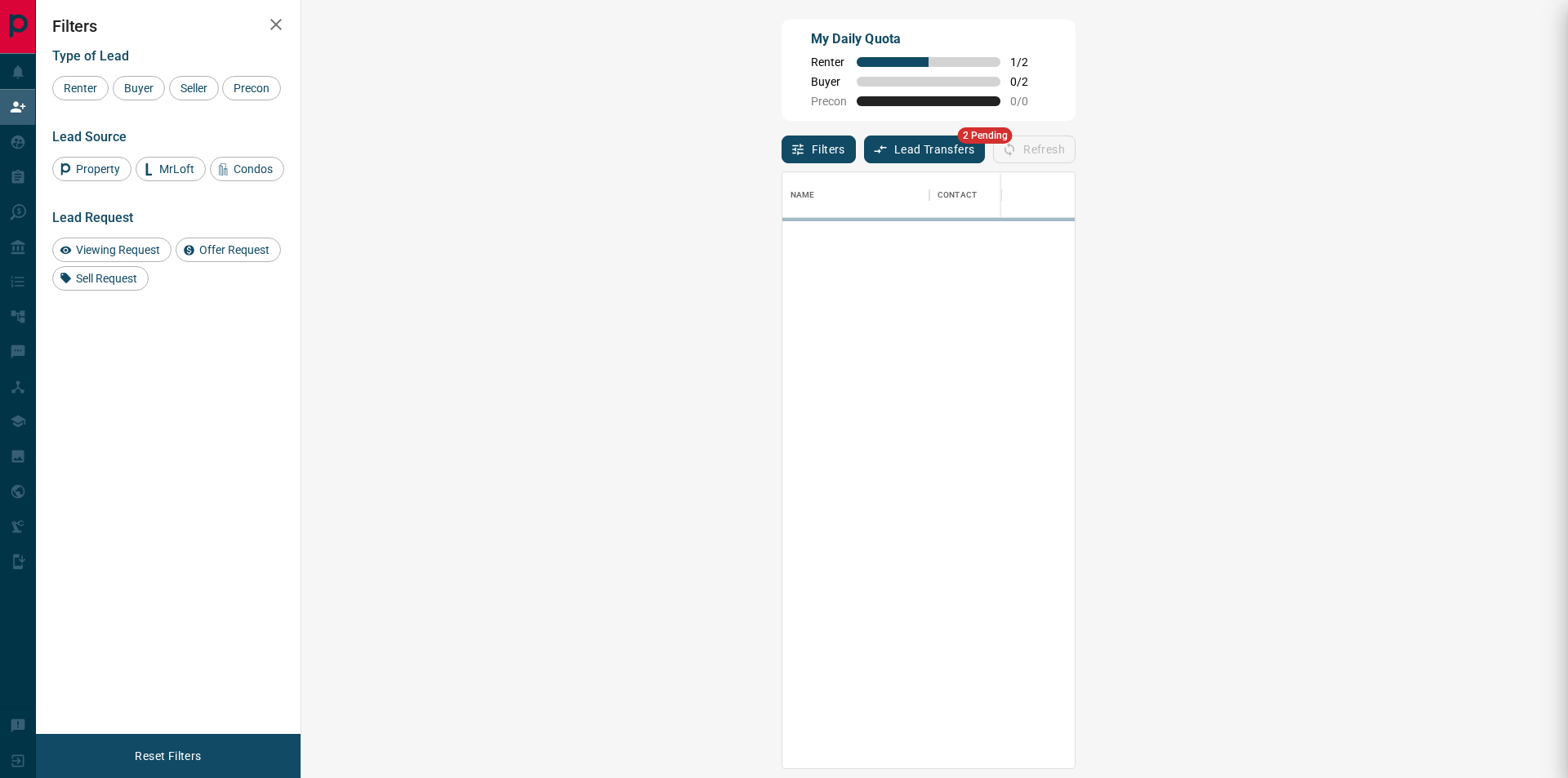
scroll to position [585, 1219]
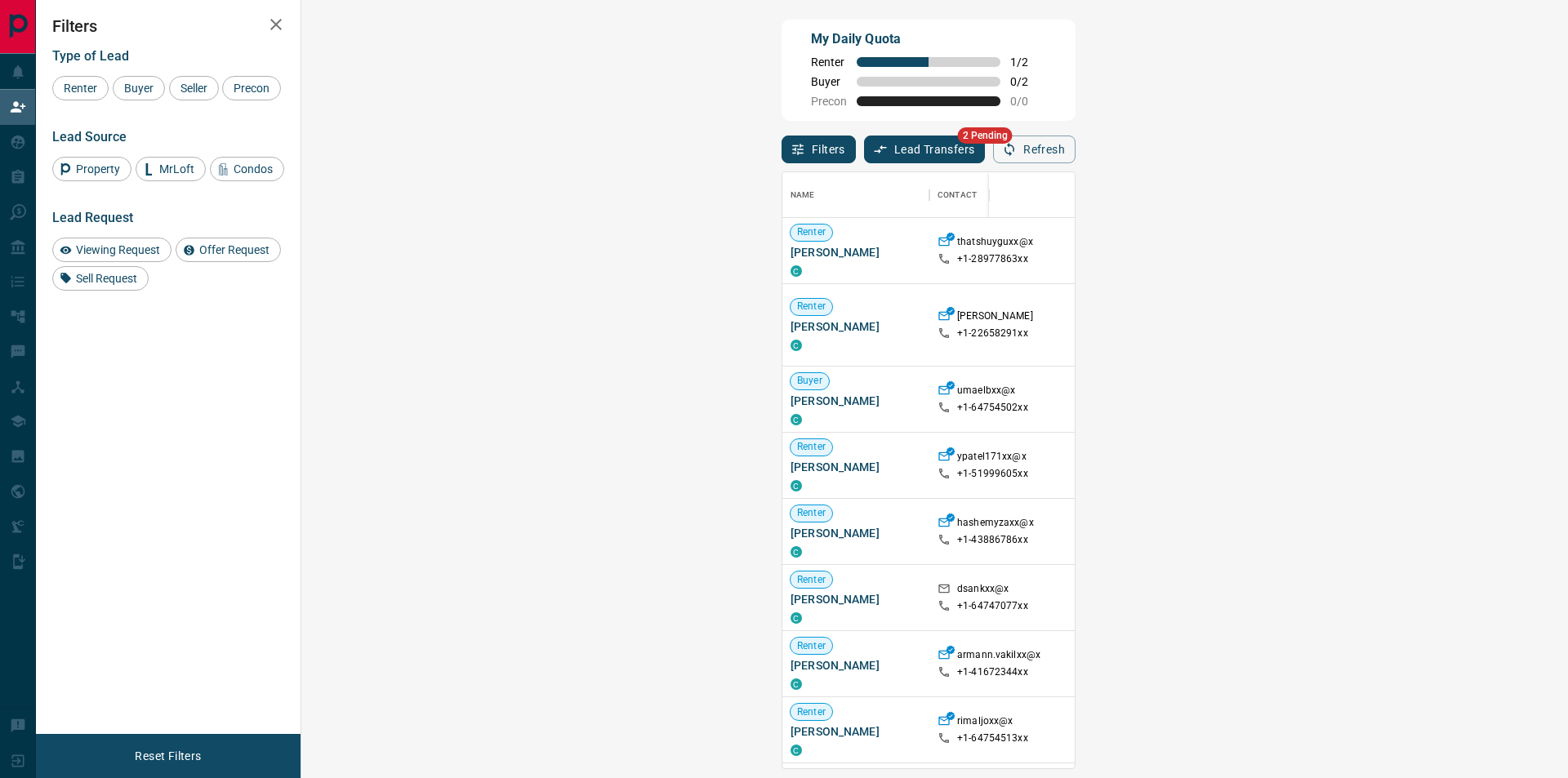
click at [192, 423] on div "Filters Type of Lead Renter Buyer Seller Precon Lead Source Property MrLoft Con…" at bounding box center [168, 366] width 265 height 733
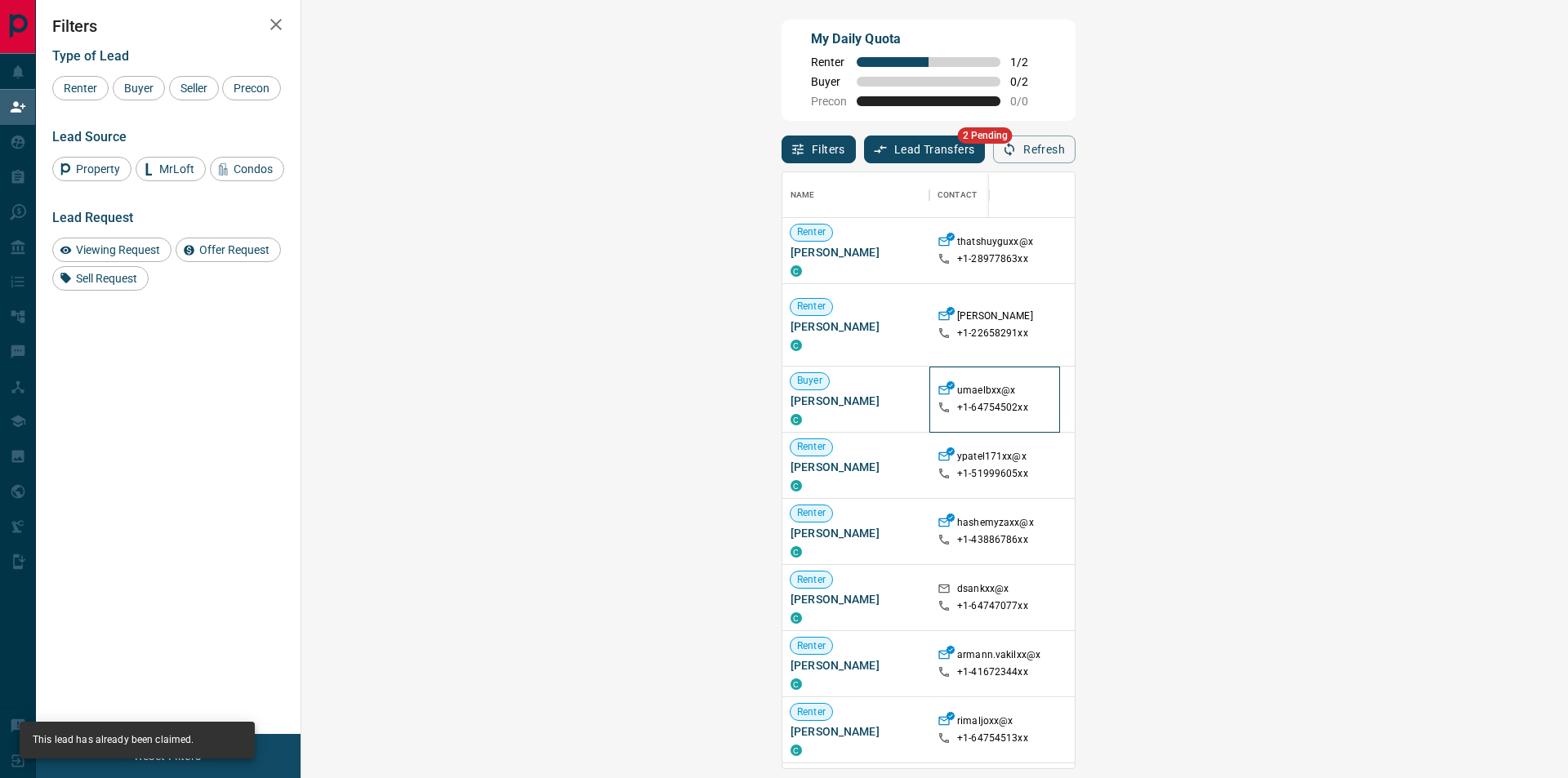
click at [938, 407] on div "+1- 64754502xx" at bounding box center [994, 407] width 114 height 14
